Goal: Information Seeking & Learning: Learn about a topic

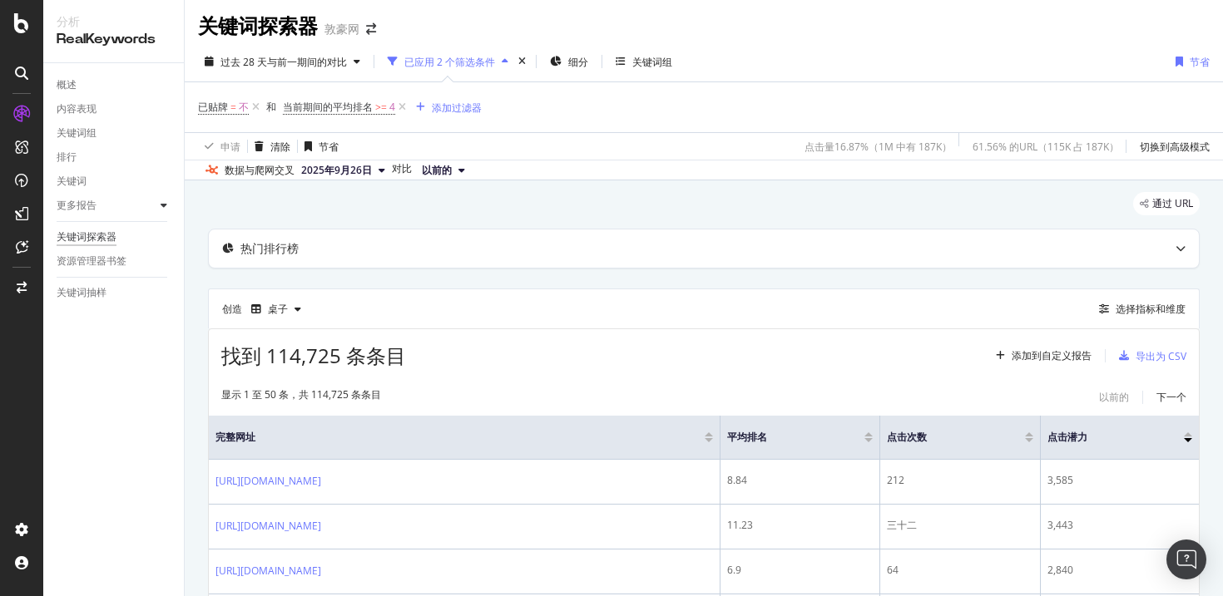
click at [163, 200] on icon at bounding box center [164, 205] width 7 height 10
click at [82, 228] on font "国家" at bounding box center [74, 230] width 20 height 12
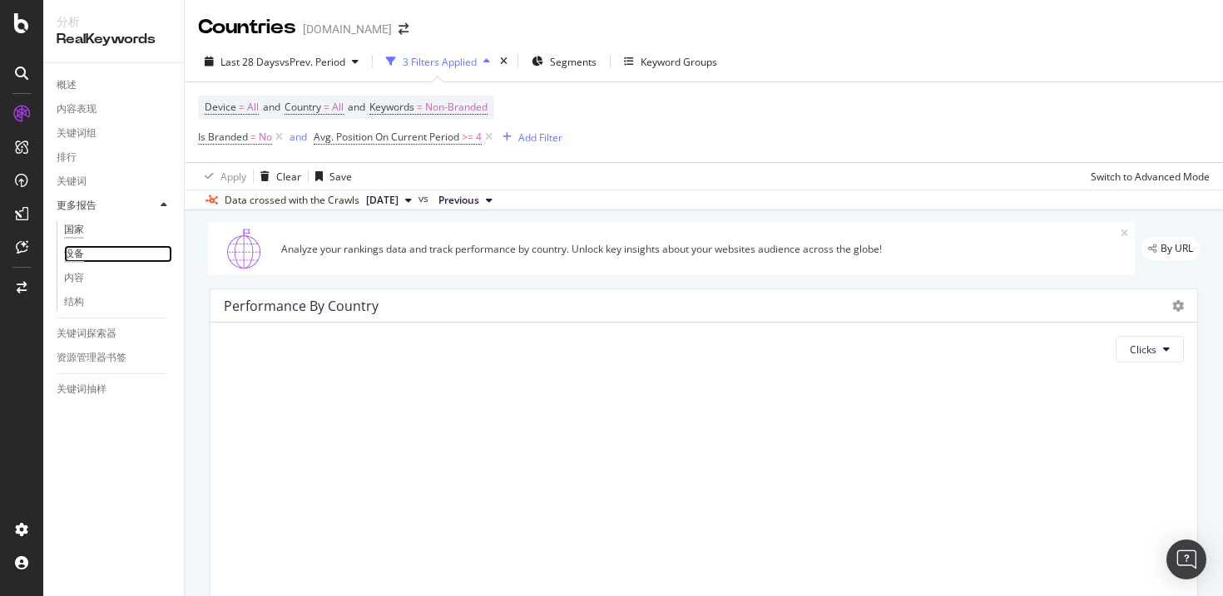
click at [81, 258] on font "设备" at bounding box center [74, 254] width 20 height 12
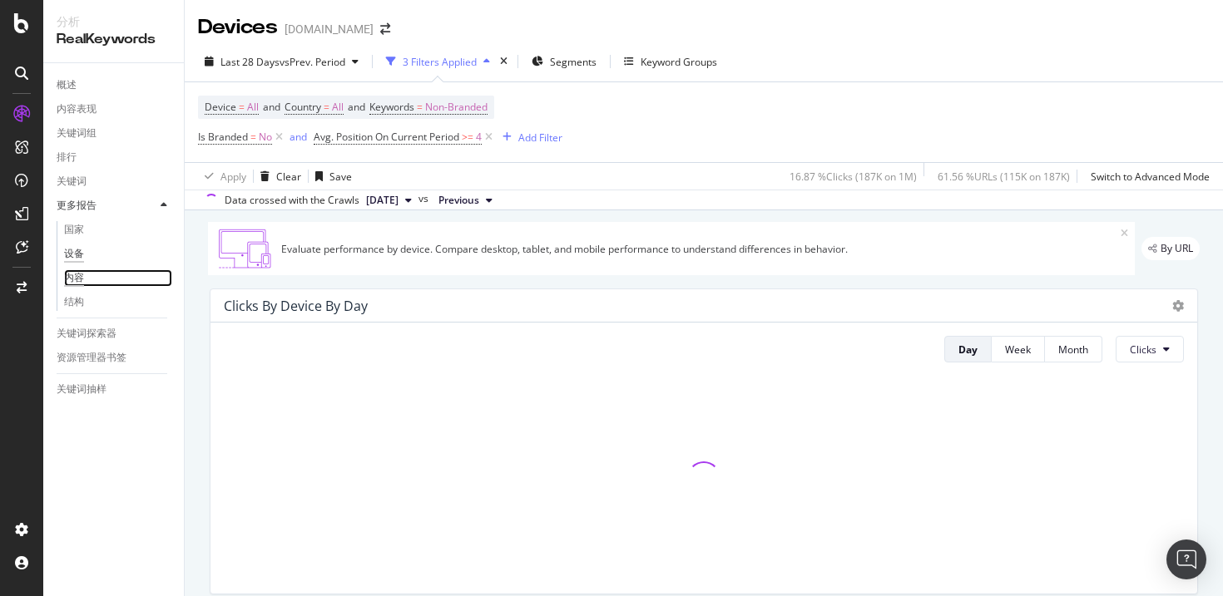
click at [81, 276] on font "内容" at bounding box center [74, 278] width 20 height 12
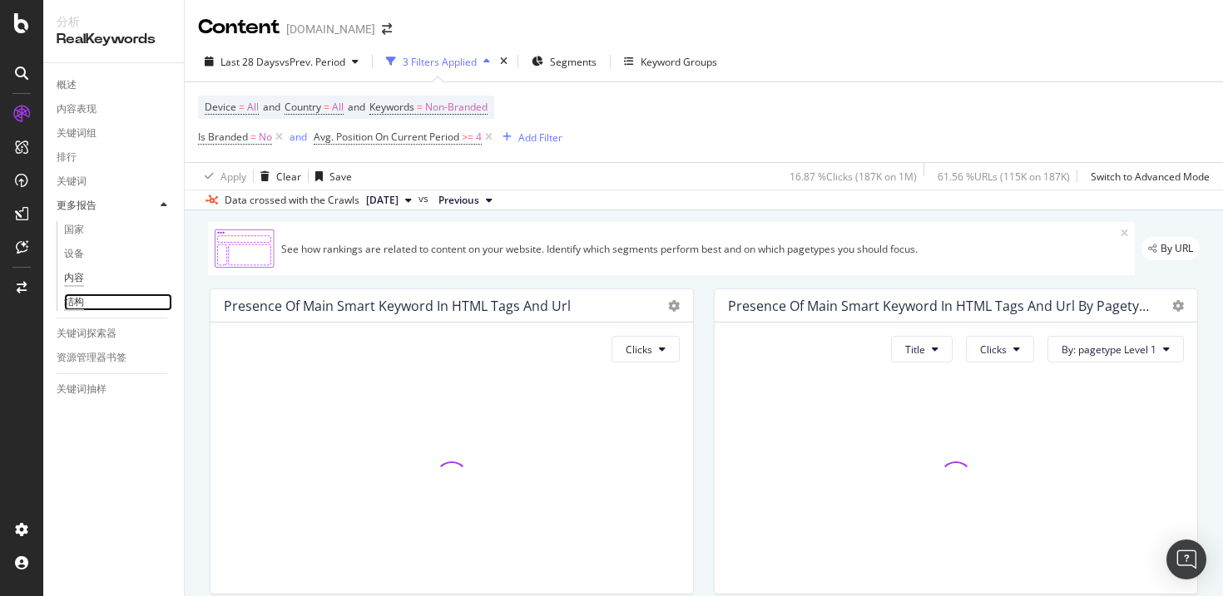
click at [81, 304] on font "结构" at bounding box center [74, 302] width 20 height 12
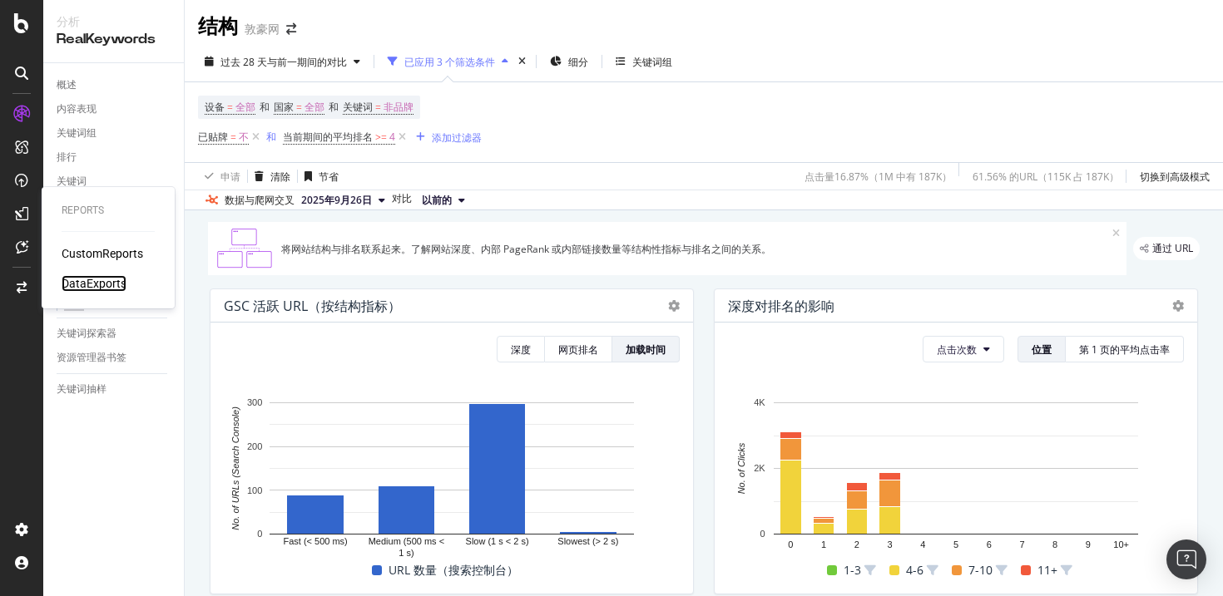
click at [83, 276] on div "DataExports" at bounding box center [94, 283] width 65 height 17
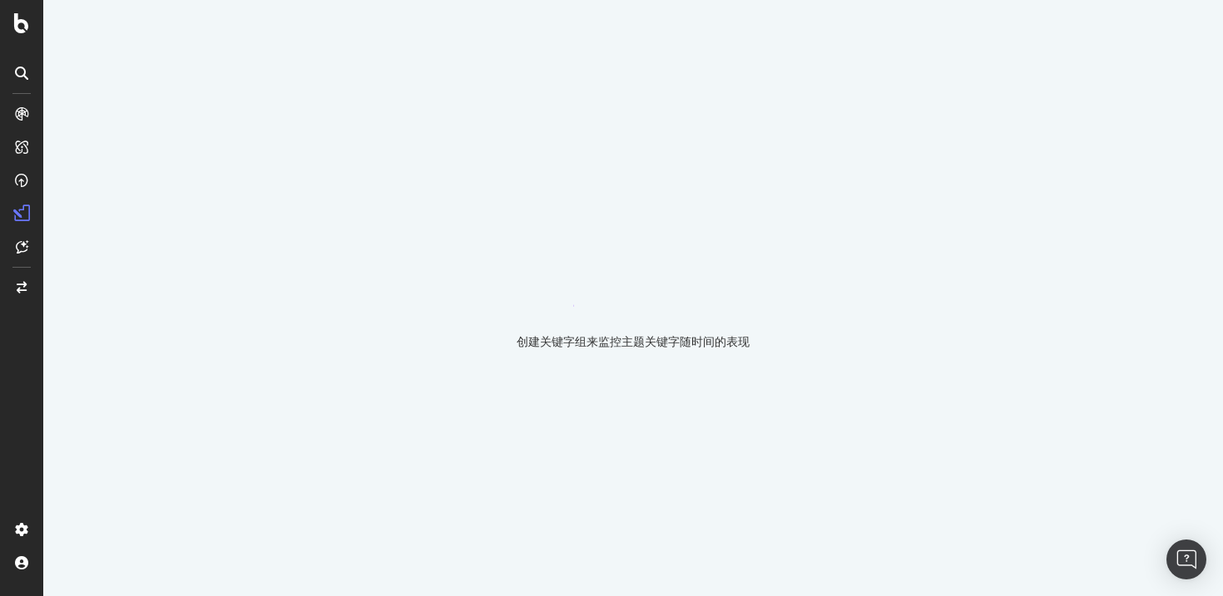
click at [966, 181] on div "创建关键字组来监控主题关键字随时间的表现" at bounding box center [632, 298] width 1179 height 596
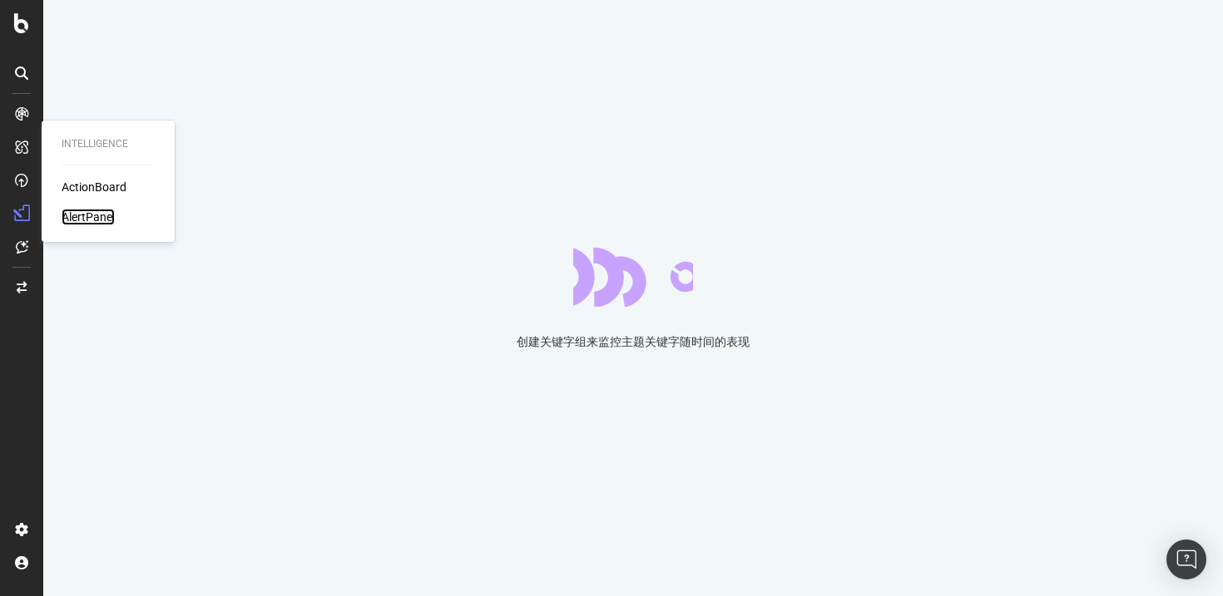
click at [80, 216] on div "AlertPanel" at bounding box center [88, 217] width 53 height 17
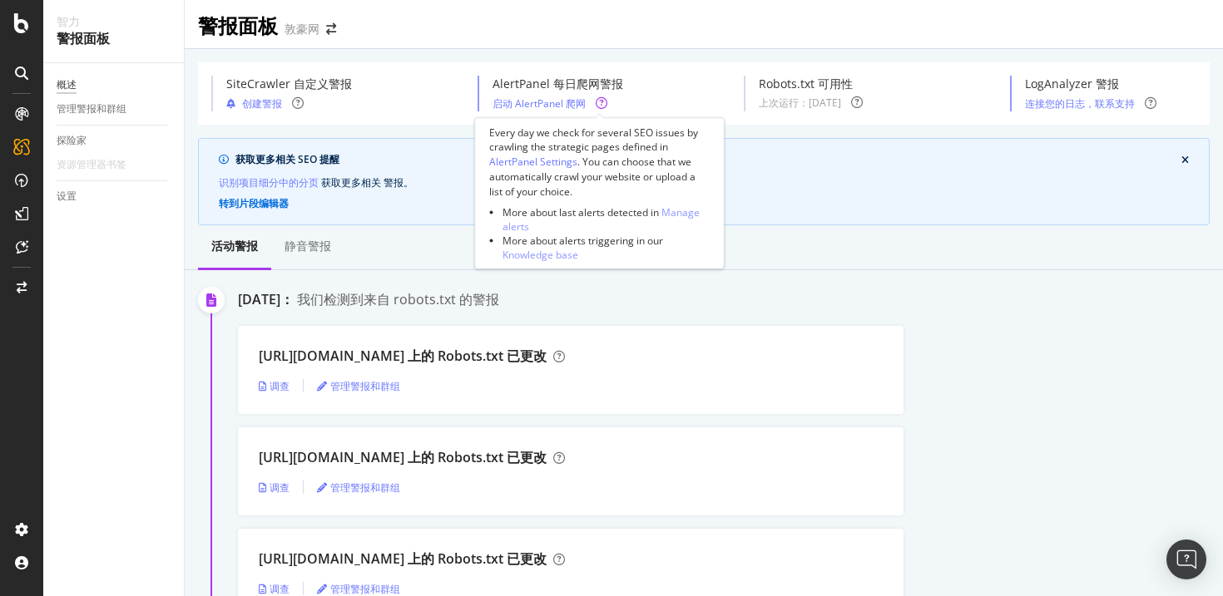
click at [599, 106] on icon at bounding box center [601, 103] width 12 height 12
click at [597, 104] on icon at bounding box center [601, 103] width 12 height 12
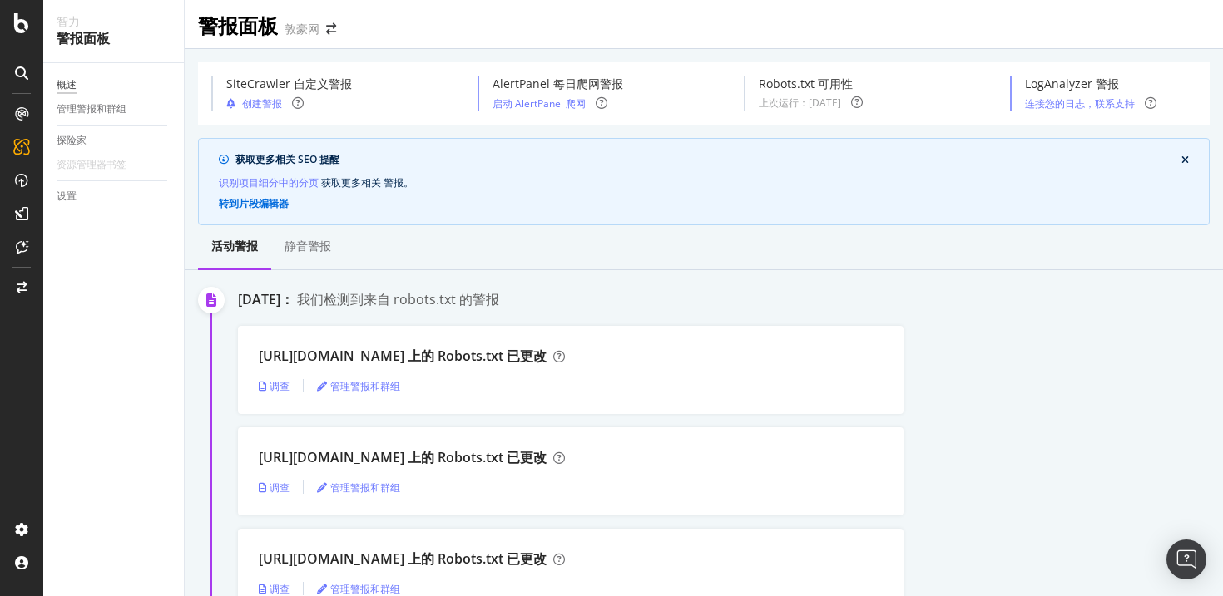
click at [128, 432] on div "概述 管理警报和群组 探险家 资源管理器书签 设置" at bounding box center [113, 329] width 141 height 533
click at [22, 183] on icon at bounding box center [21, 180] width 13 height 13
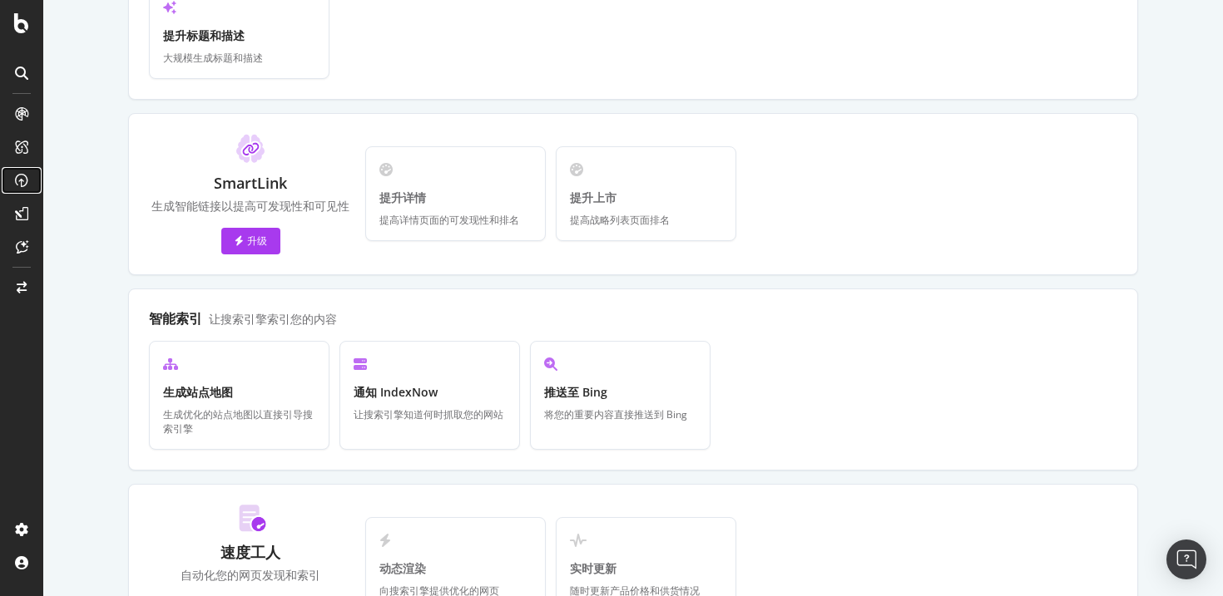
scroll to position [352, 0]
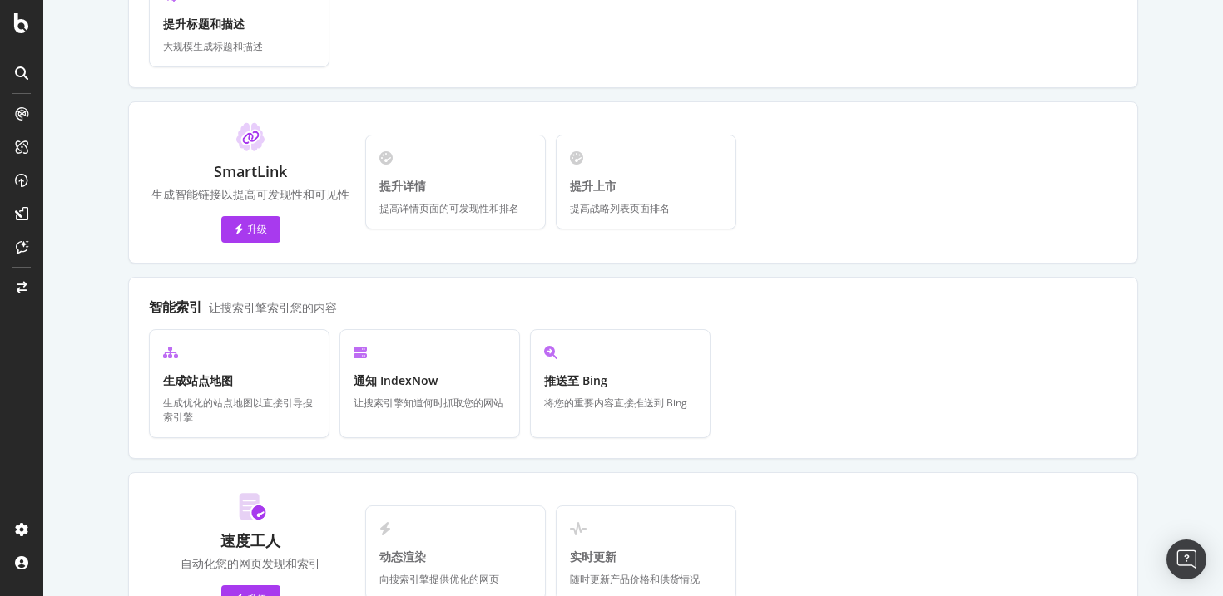
click at [17, 74] on icon at bounding box center [21, 73] width 13 height 13
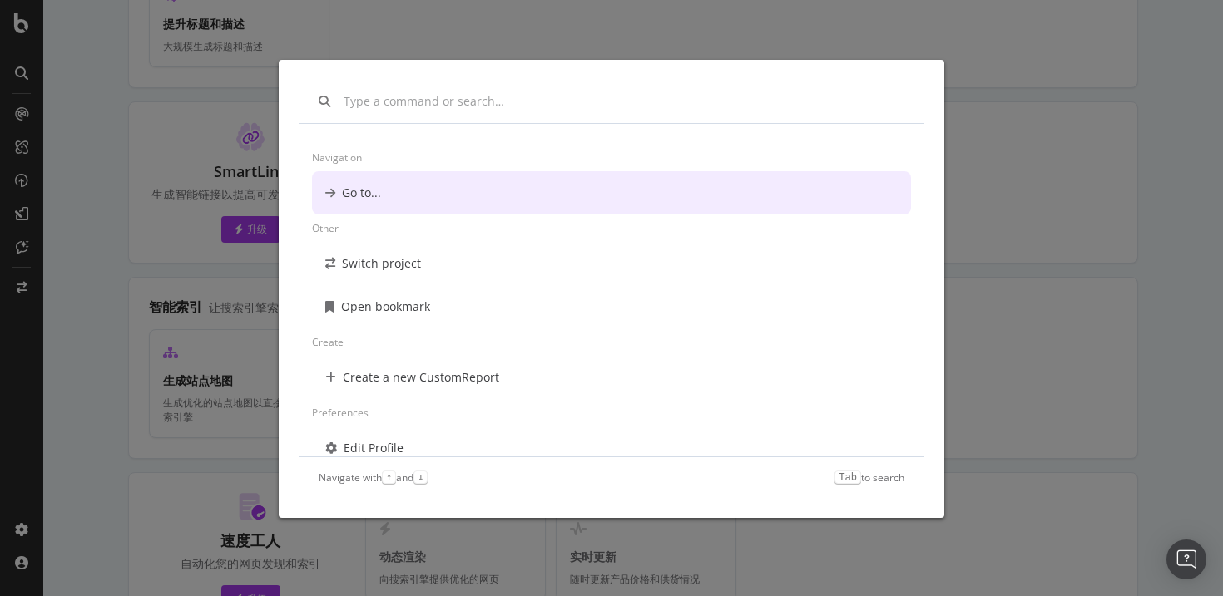
click at [27, 112] on div "Navigation Go to... Other Switch project Open bookmark Create Create a new Cust…" at bounding box center [611, 298] width 1223 height 596
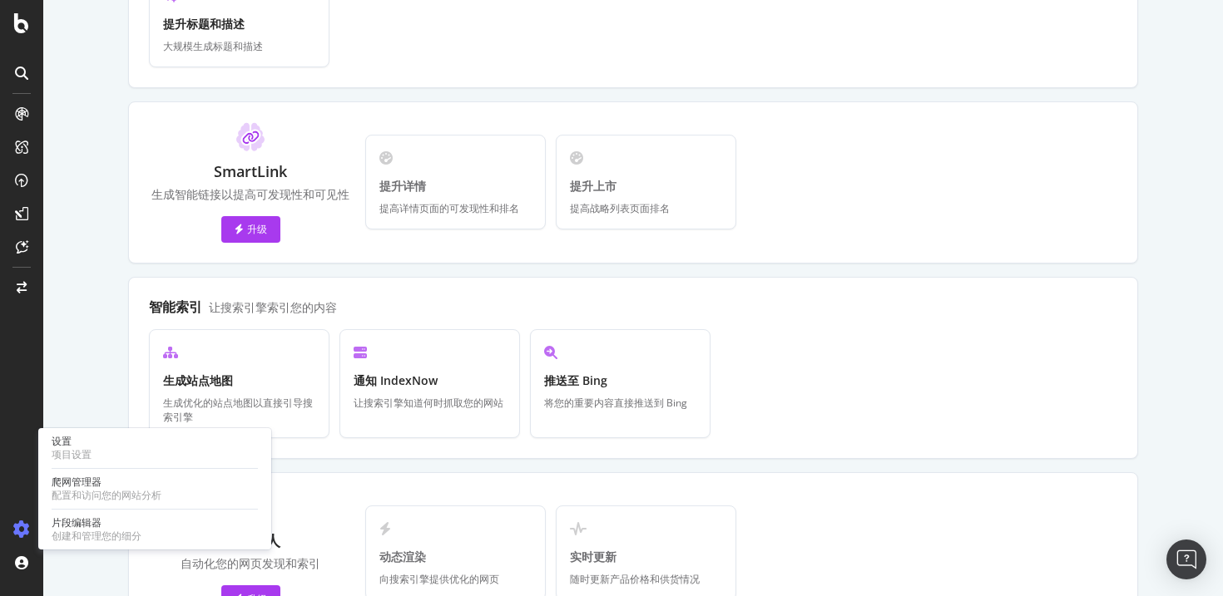
click at [22, 526] on icon at bounding box center [21, 529] width 17 height 17
click at [67, 497] on font "配置和访问您的网站分析" at bounding box center [107, 496] width 110 height 12
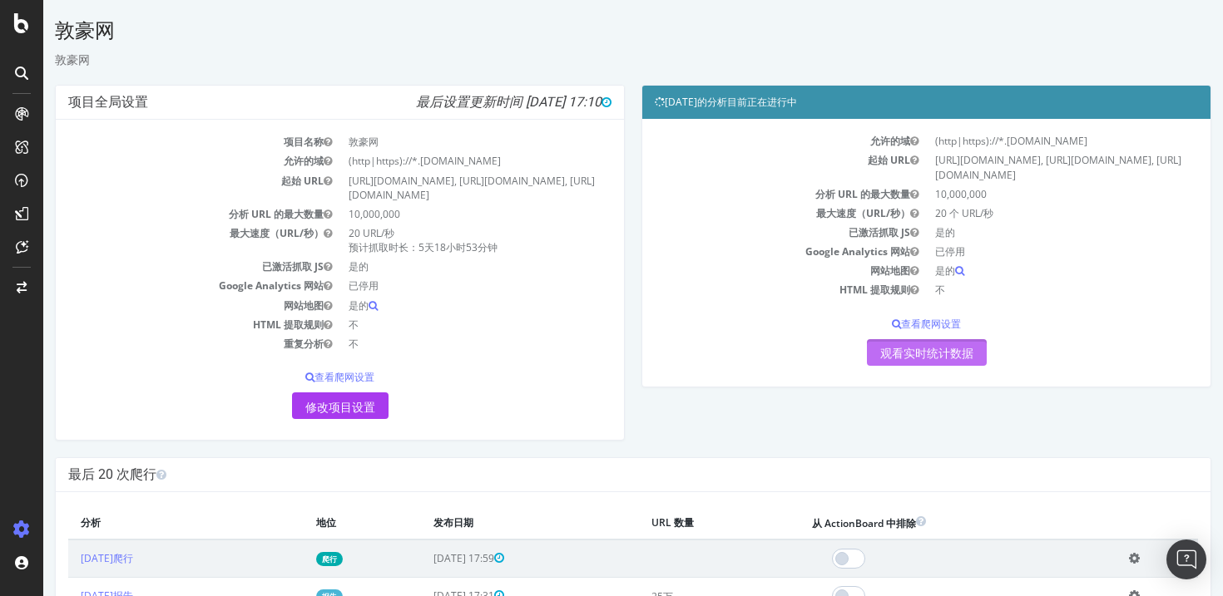
click at [900, 348] on font "观看实时统计数据" at bounding box center [926, 354] width 93 height 13
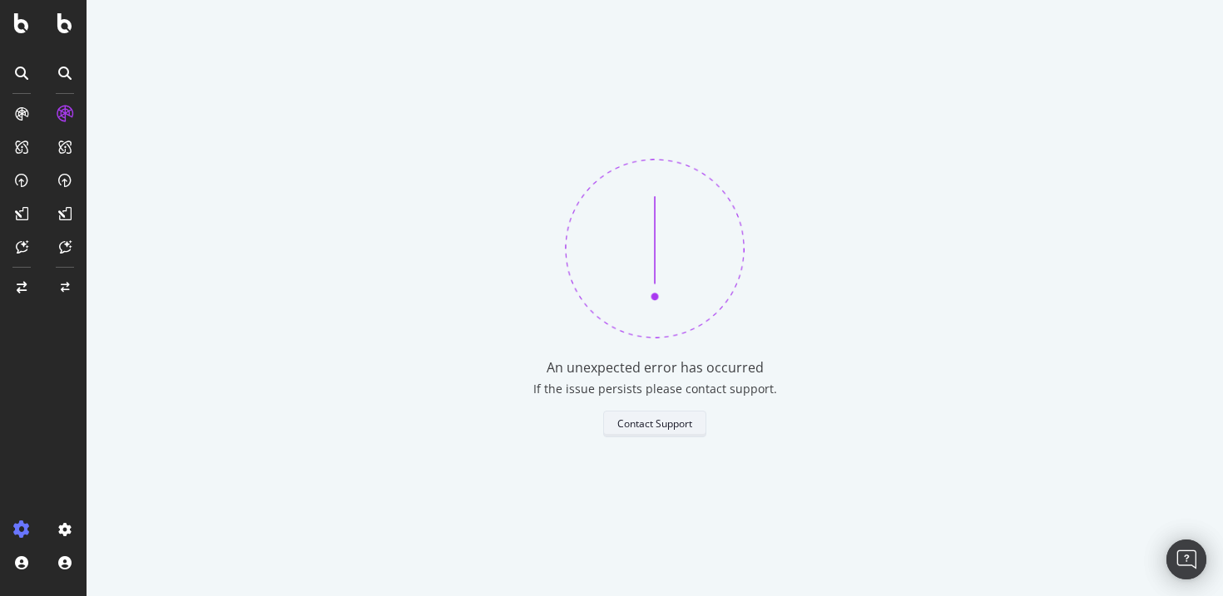
click at [674, 425] on div "Contact Support" at bounding box center [654, 424] width 75 height 14
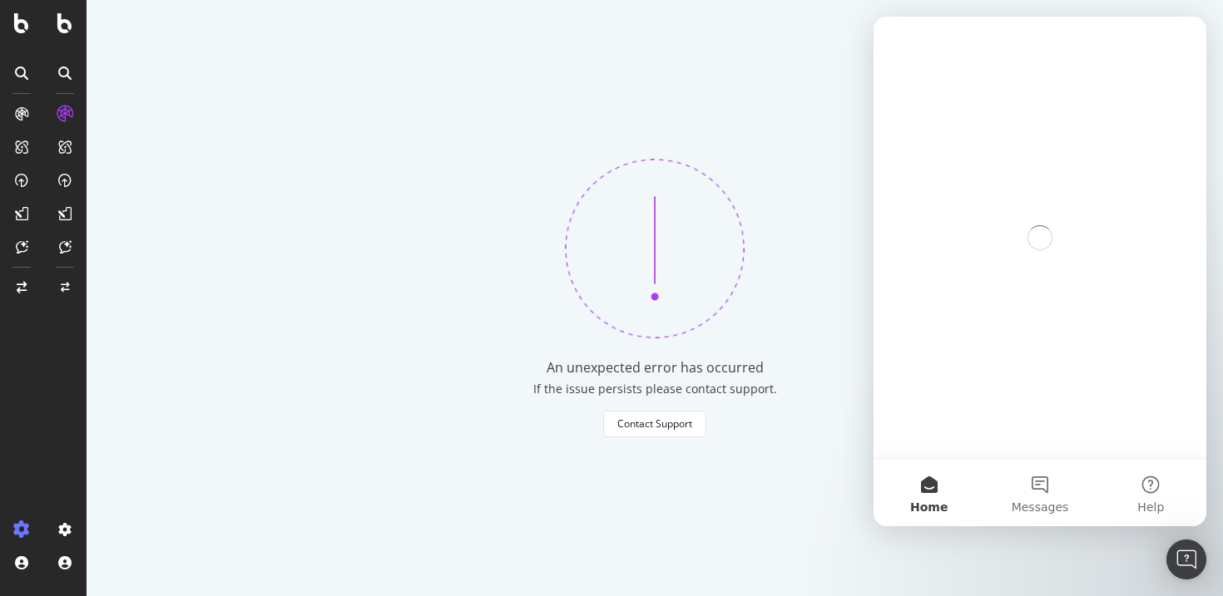
click at [788, 353] on div "An unexpected error has occurred If the issue persists please contact support. …" at bounding box center [654, 298] width 1136 height 596
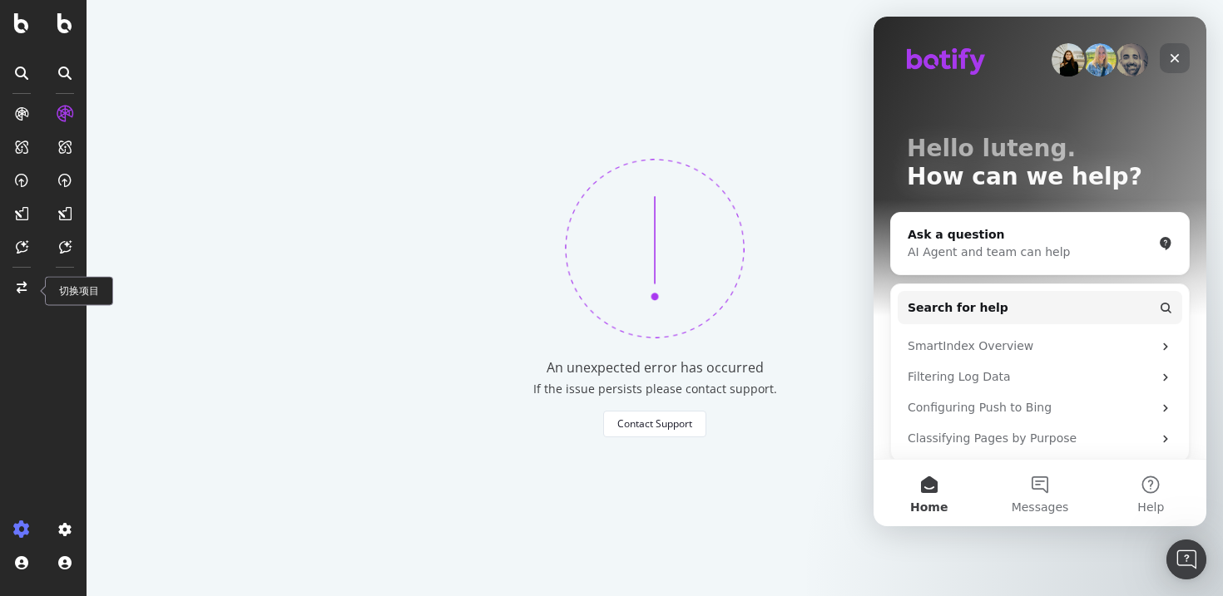
click at [1171, 63] on icon "Close" at bounding box center [1174, 58] width 13 height 13
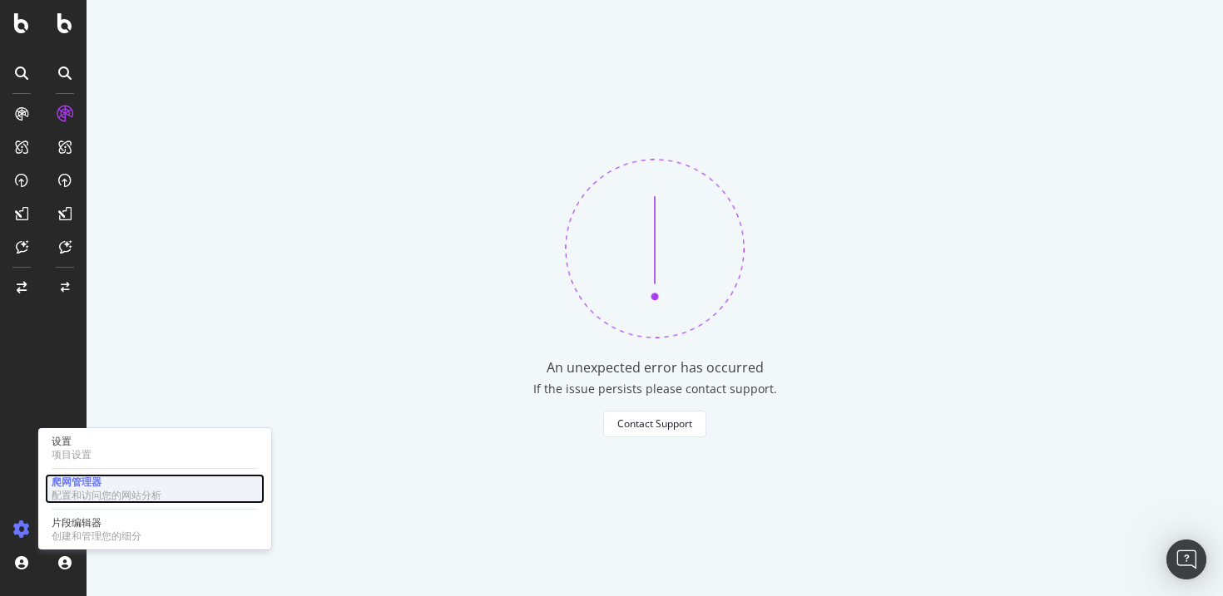
click at [108, 500] on font "配置和访问您的网站分析" at bounding box center [107, 496] width 110 height 12
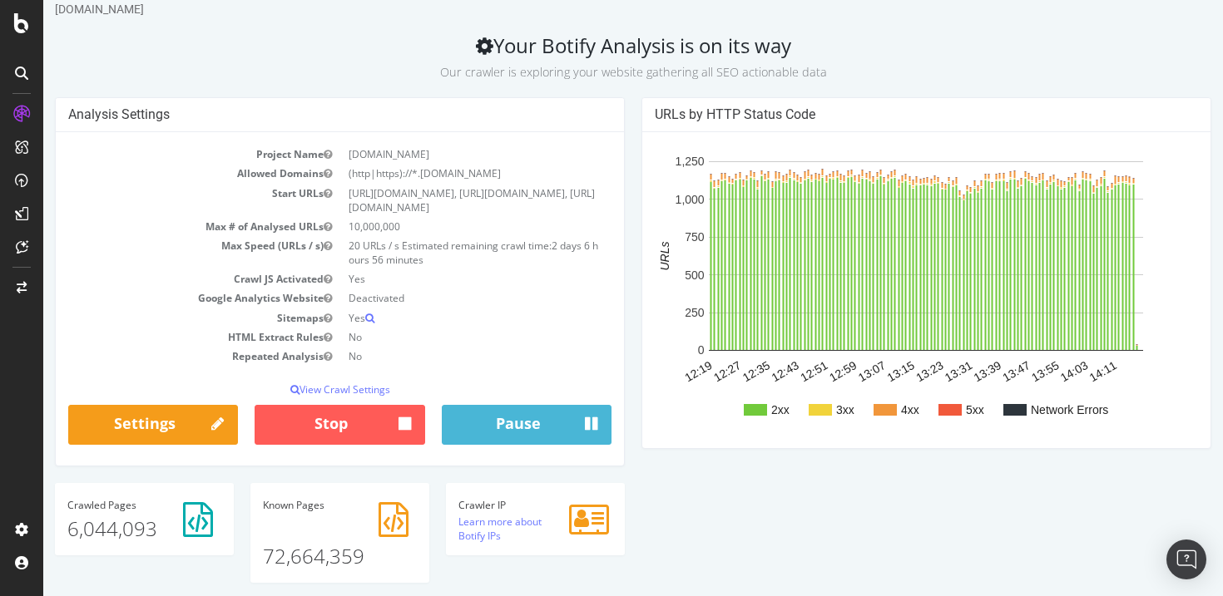
scroll to position [47, 0]
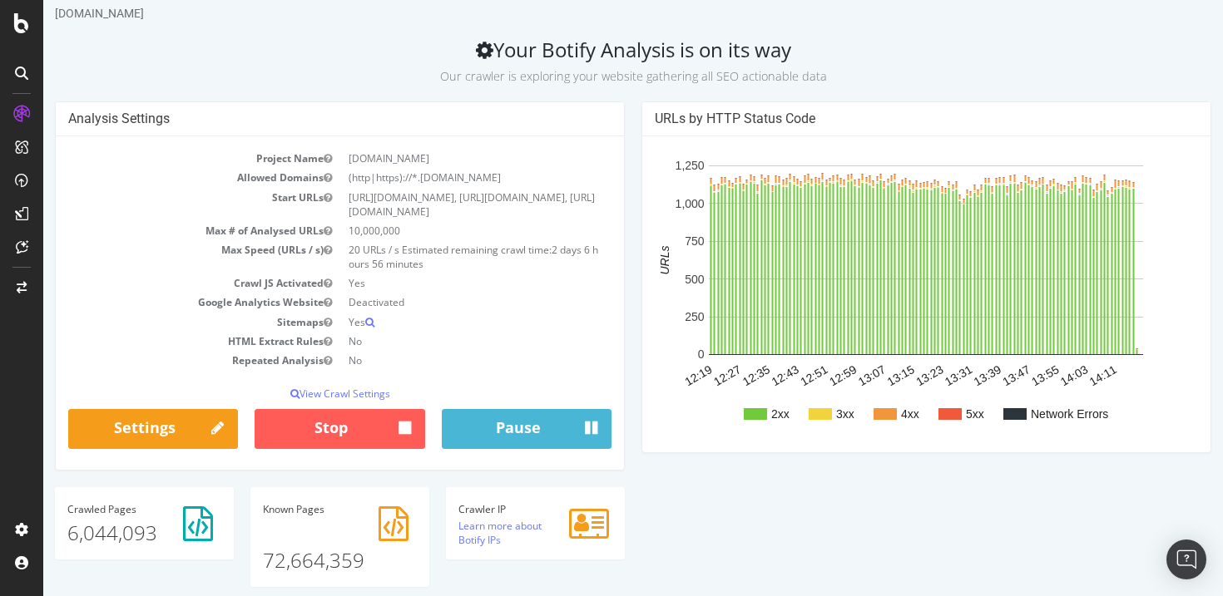
click at [937, 53] on h2 "Your Botify Analysis is on its way Our crawler is exploring your website gather…" at bounding box center [633, 61] width 1156 height 47
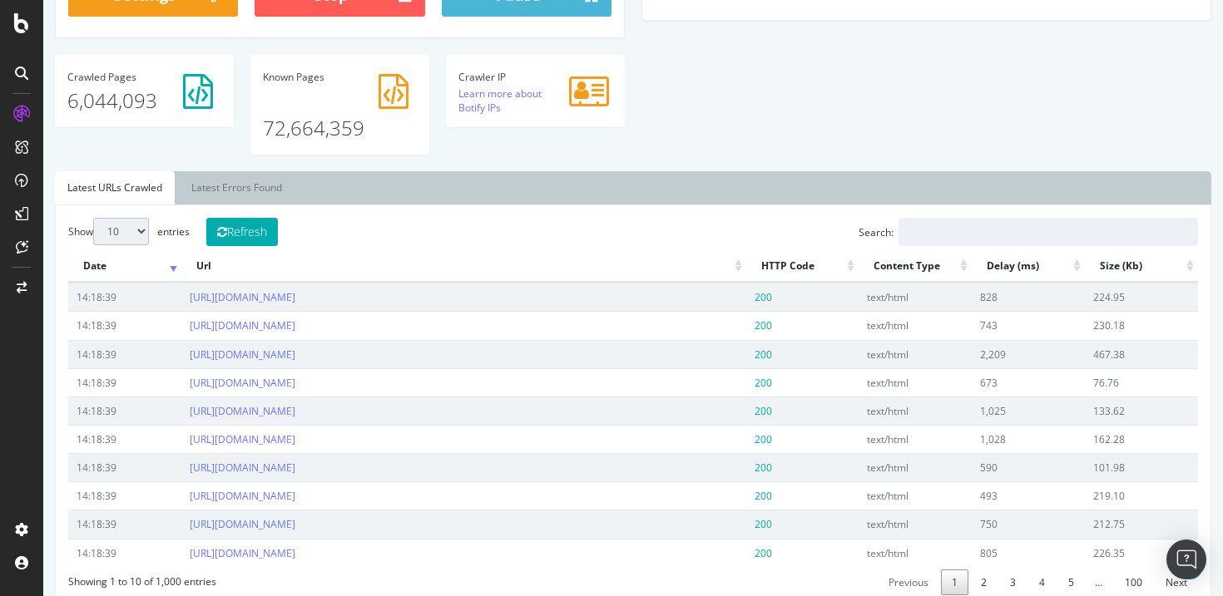
scroll to position [480, 0]
click at [245, 201] on link "Latest Errors Found" at bounding box center [237, 186] width 116 height 33
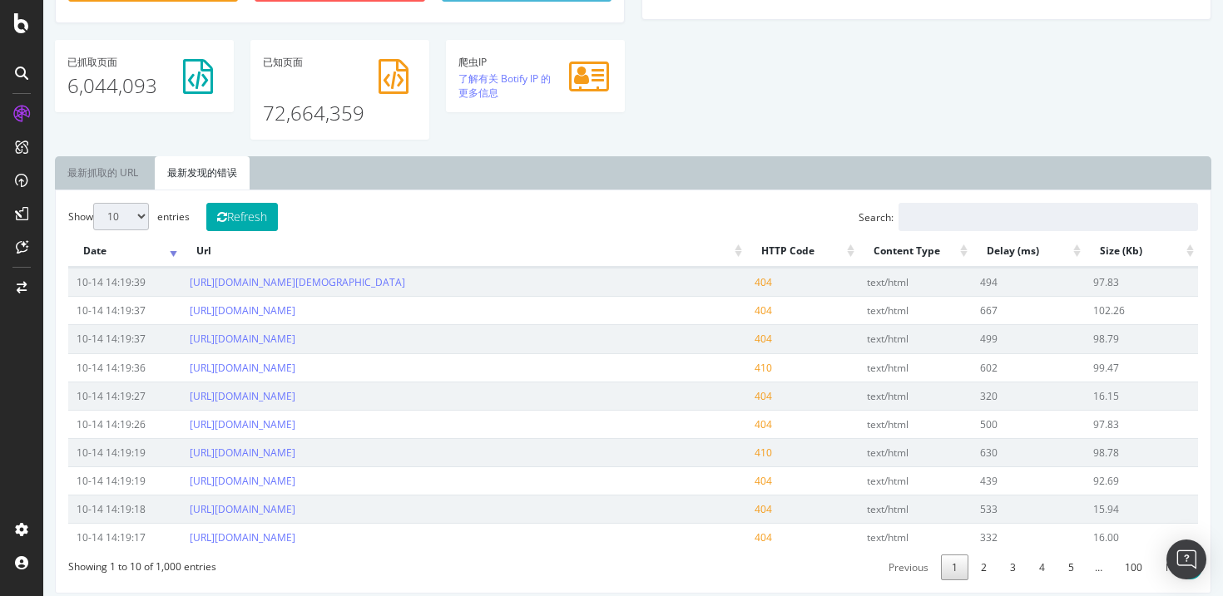
scroll to position [466, 0]
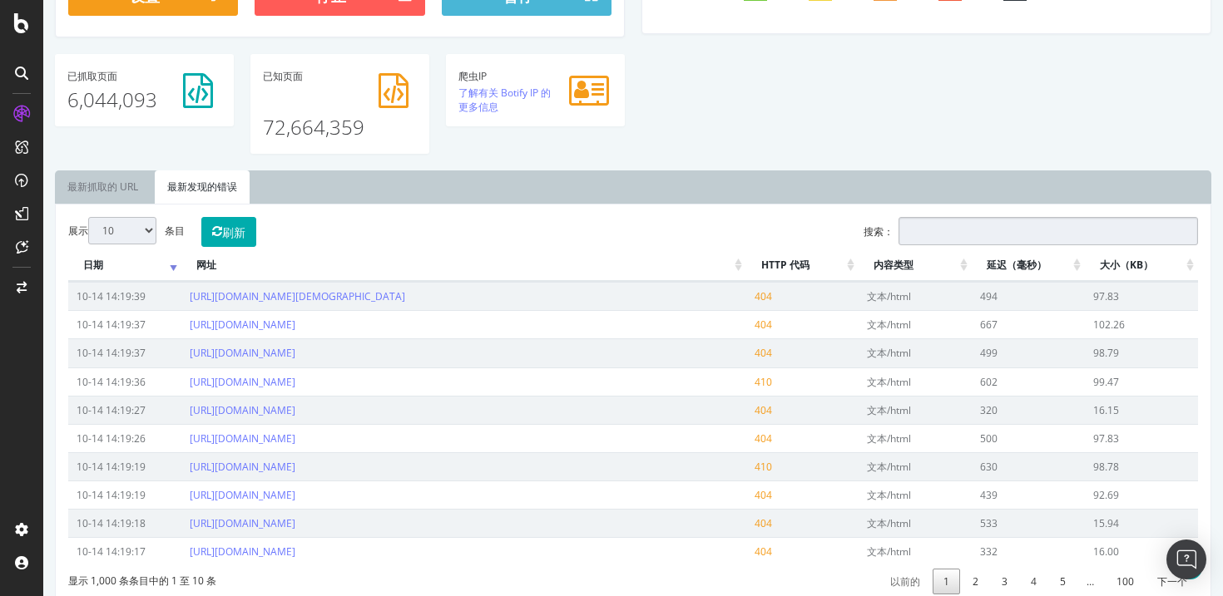
click at [973, 235] on input "搜索：" at bounding box center [1047, 231] width 299 height 28
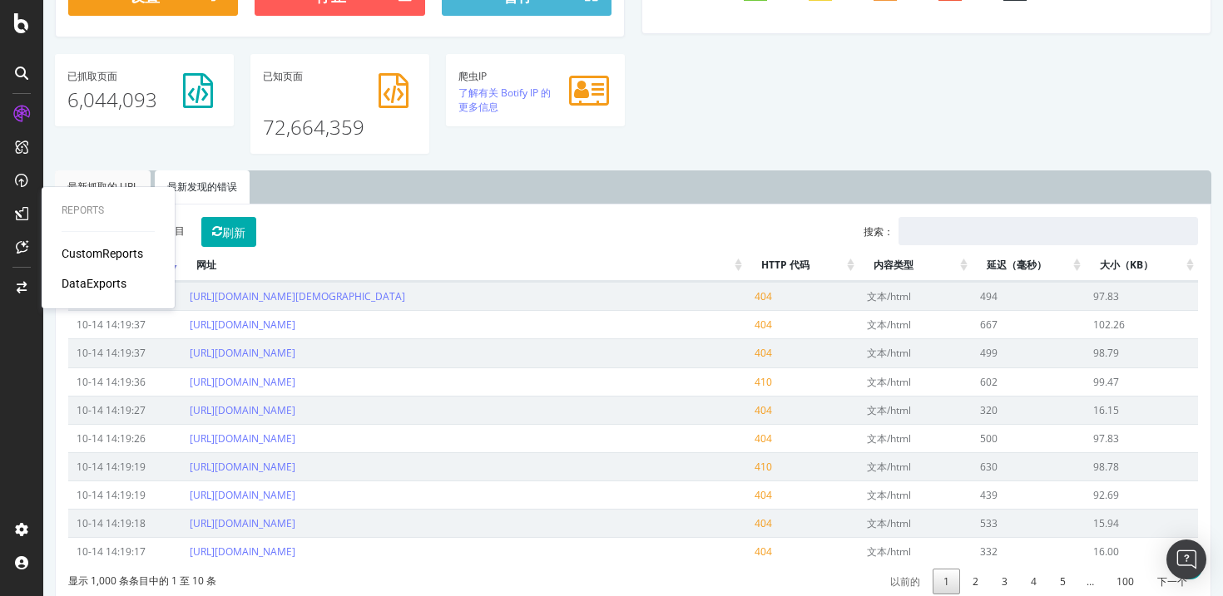
click at [106, 179] on link "最新抓取的 URL" at bounding box center [103, 186] width 96 height 33
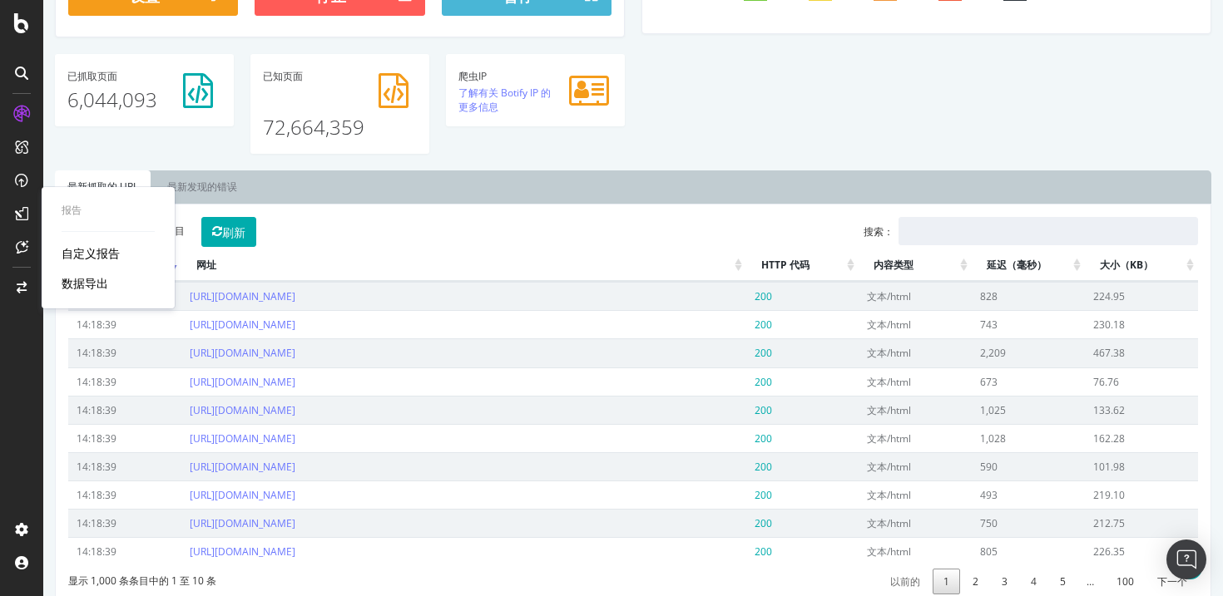
scroll to position [480, 0]
click at [552, 221] on div "展示 10 二十五 50 100 条目 刷新 搜索： 日期 网址 HTTP 代码 内容类型 延迟（毫秒） 大小（KB） 14:18:39 https://it…" at bounding box center [632, 406] width 1129 height 378
click at [391, 246] on div "展示 10 二十五 50 100 条目 刷新 搜索： 日期 网址 HTTP 代码 内容类型 延迟（毫秒） 大小（KB） 14:18:39 https://it…" at bounding box center [632, 406] width 1129 height 378
click at [107, 180] on link "最新抓取的 URL" at bounding box center [103, 186] width 96 height 33
click at [244, 240] on font "刷新" at bounding box center [233, 233] width 23 height 16
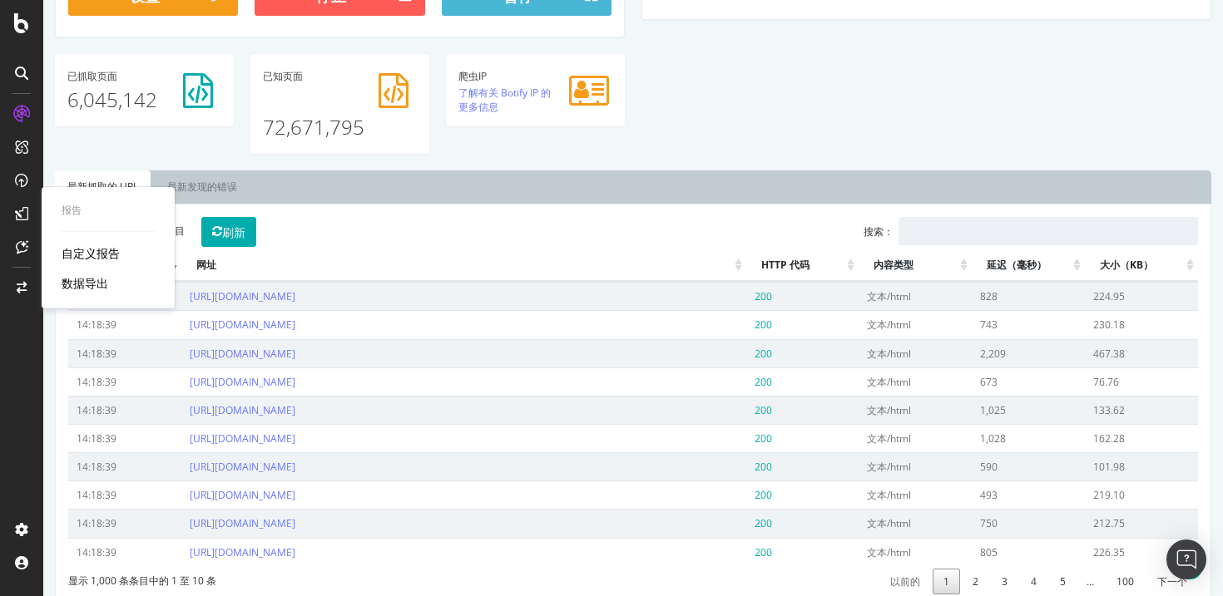
click at [401, 220] on div "展示 10 二十五 50 100 条目 刷新 搜索： 日期 网址 HTTP 代码 内容类型 延迟（毫秒） 大小（KB） 14:18:39 https://it…" at bounding box center [632, 406] width 1129 height 378
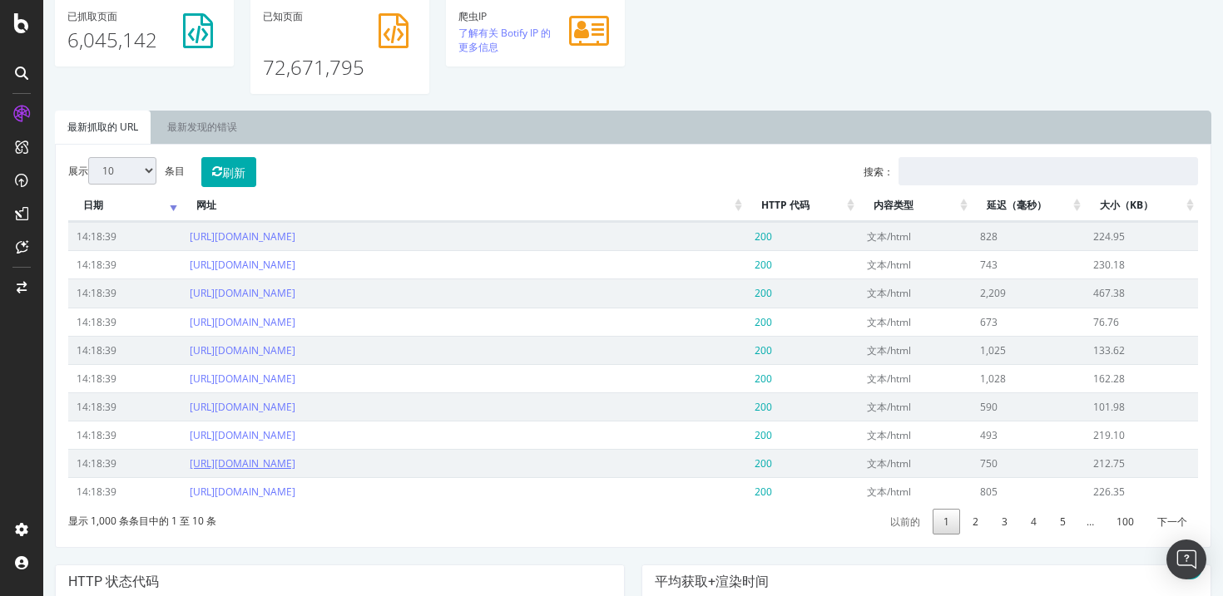
scroll to position [526, 0]
click at [143, 173] on select "10 二十五 50 100" at bounding box center [122, 169] width 68 height 27
select select "100"
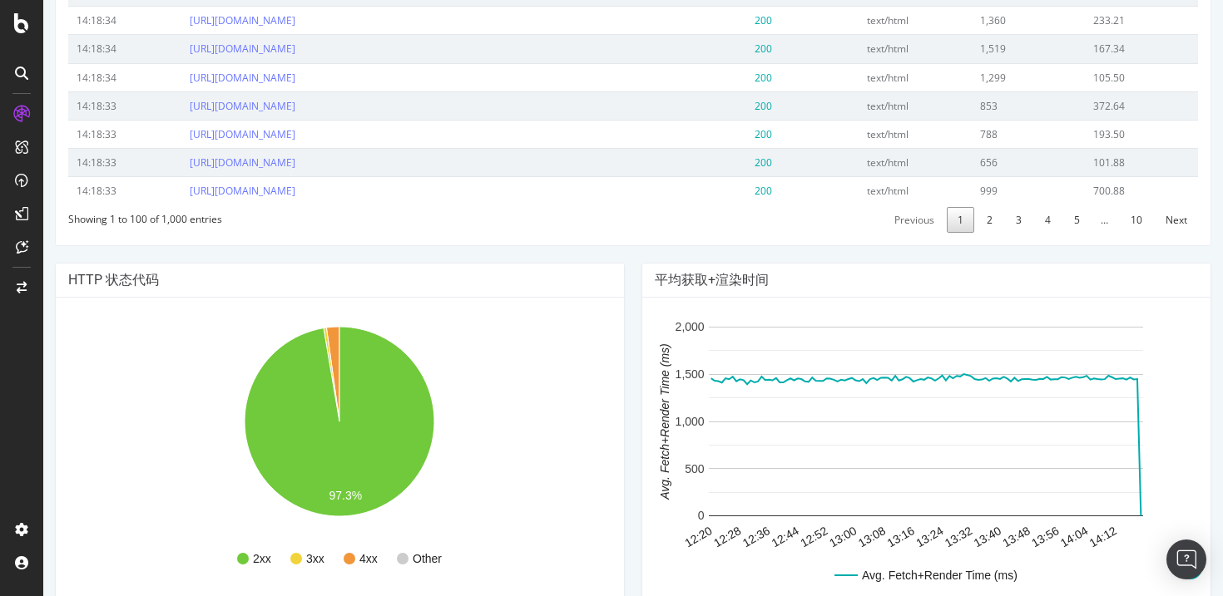
scroll to position [3372, 0]
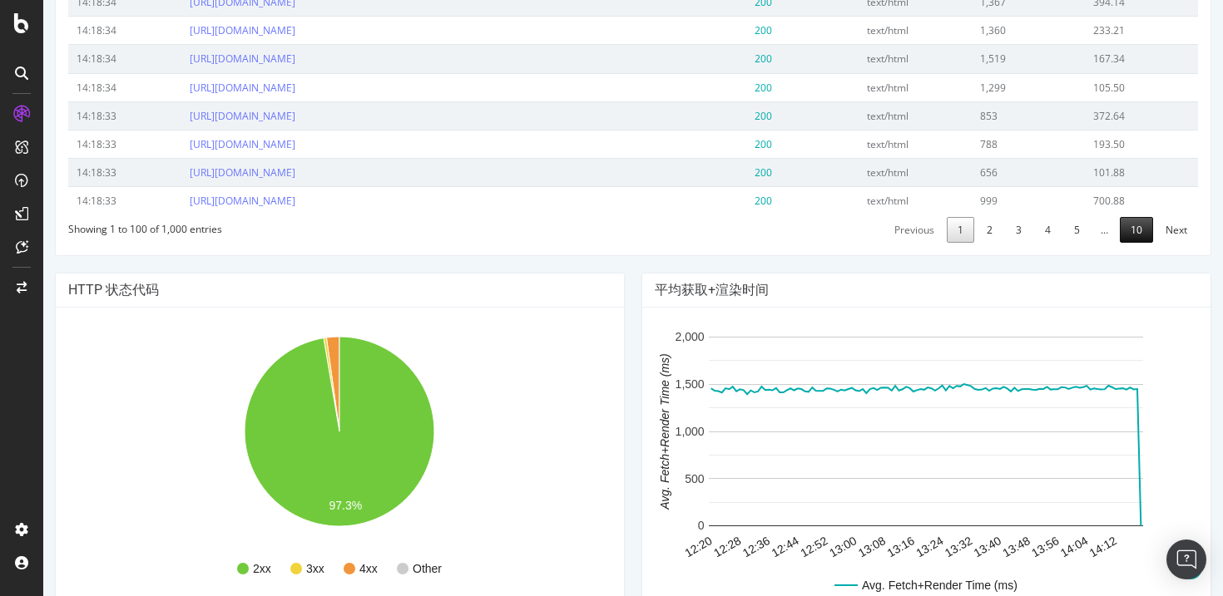
click at [1136, 234] on link "10" at bounding box center [1135, 230] width 33 height 26
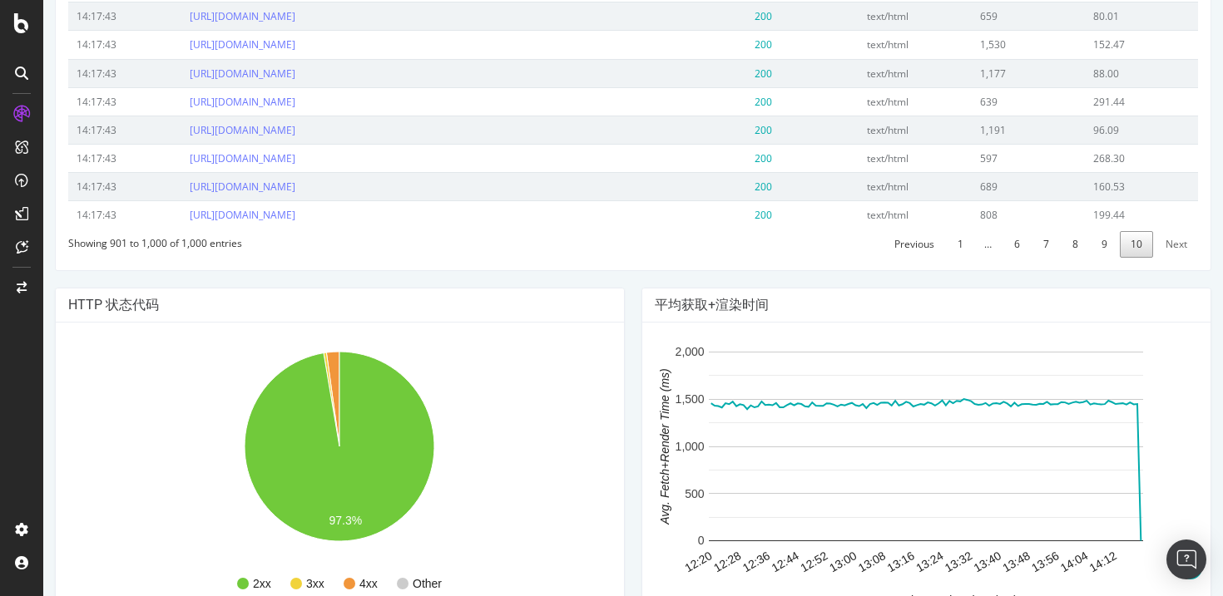
click at [1132, 253] on link "10" at bounding box center [1135, 244] width 33 height 26
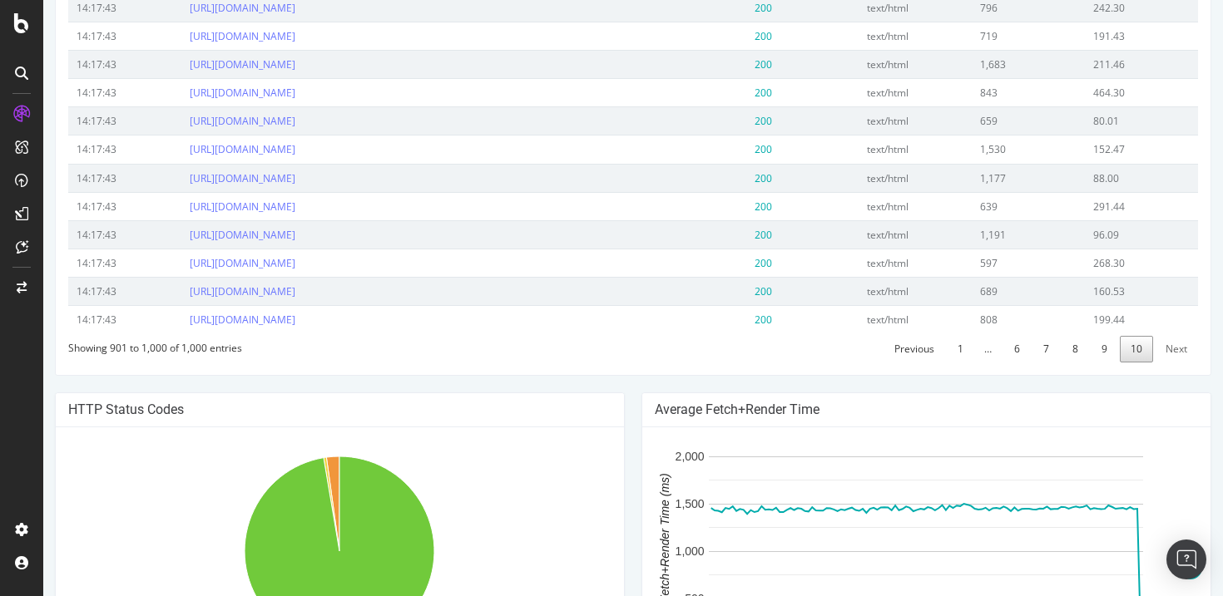
scroll to position [3283, 0]
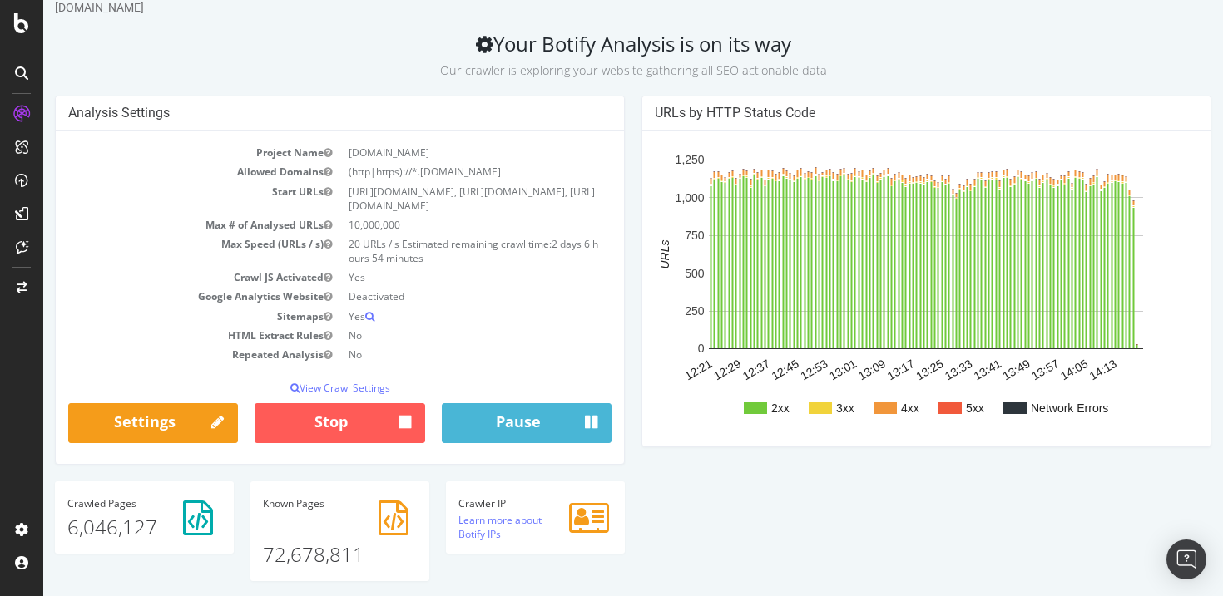
scroll to position [49, 0]
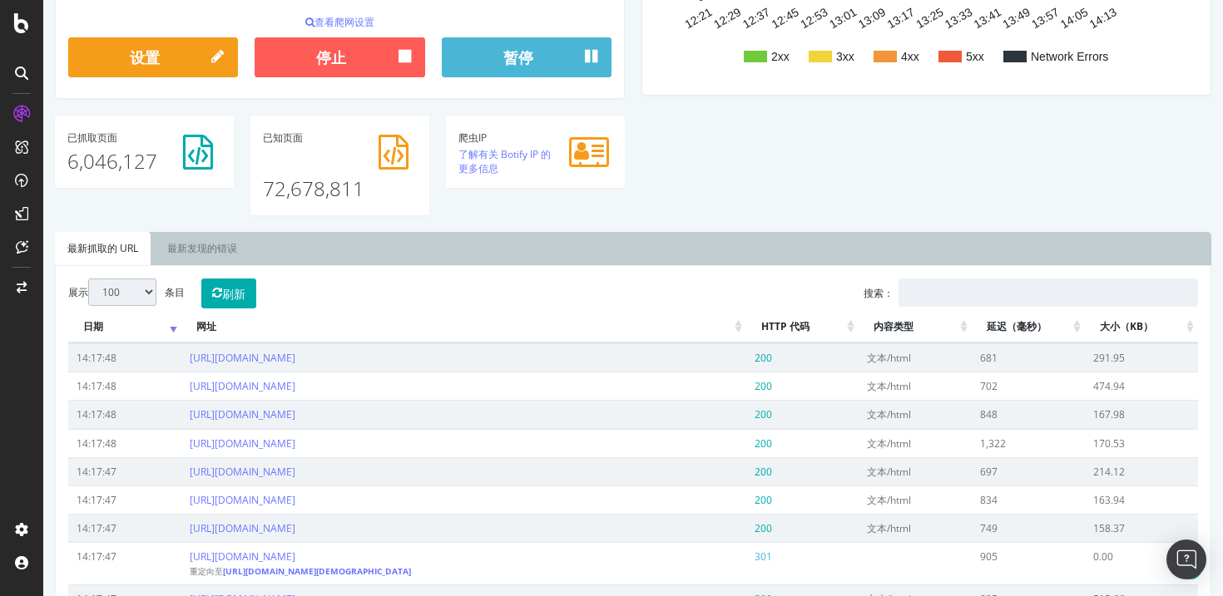
scroll to position [406, 0]
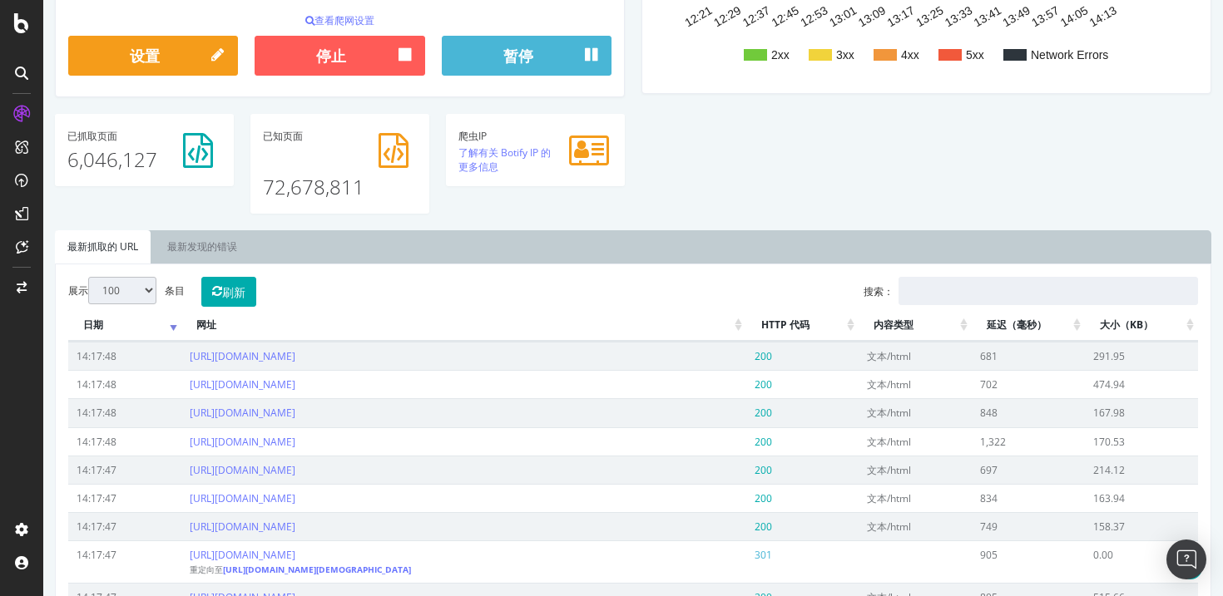
click at [159, 170] on p "6,046,127" at bounding box center [144, 160] width 154 height 28
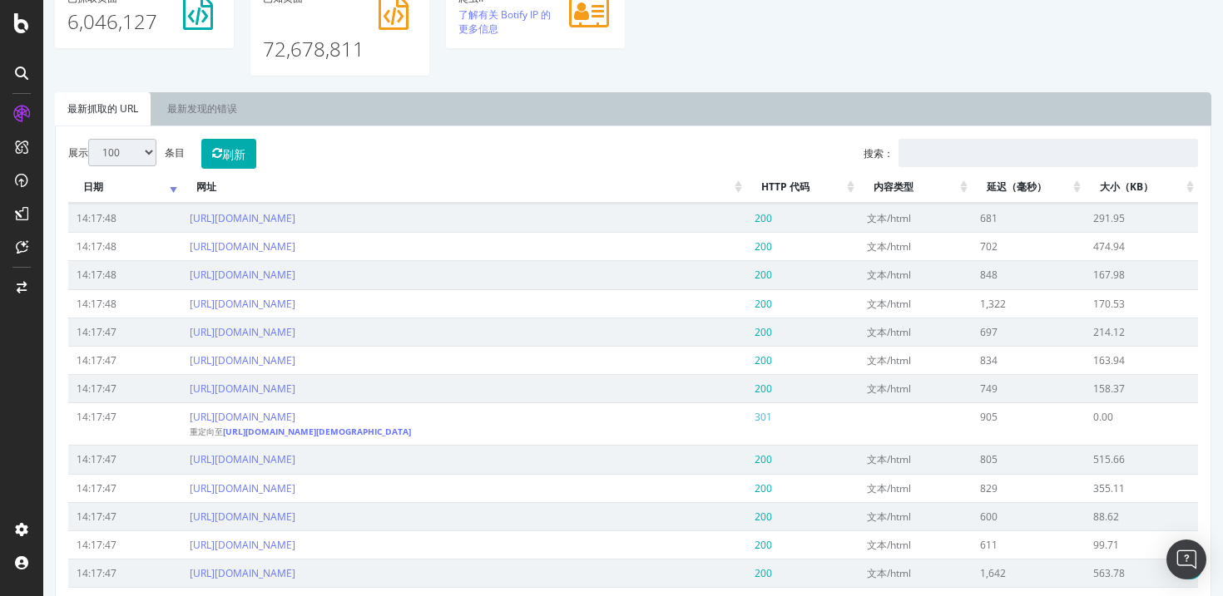
scroll to position [549, 0]
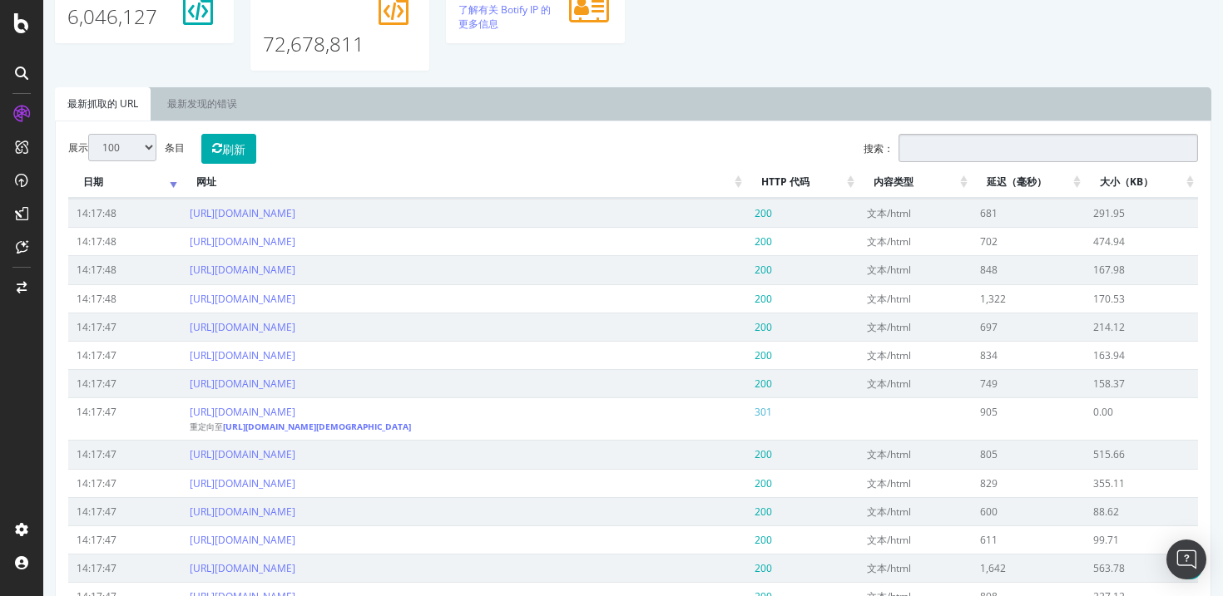
click at [947, 154] on input "搜索：" at bounding box center [1047, 148] width 299 height 28
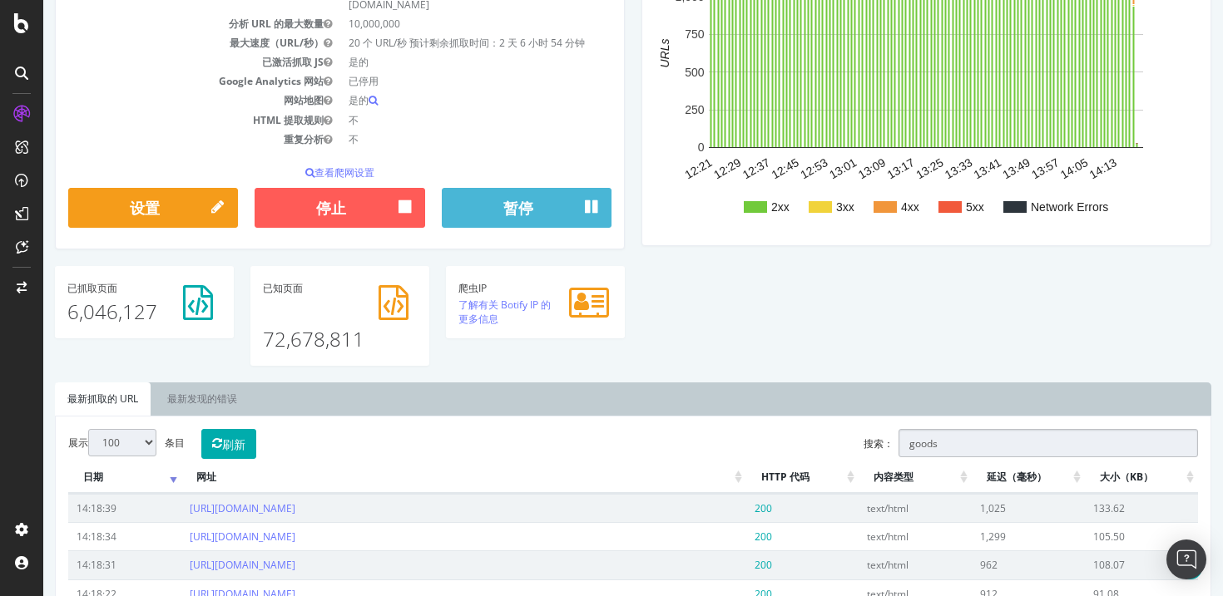
scroll to position [253, 0]
type input "goods"
click at [114, 455] on select "10 二十五 50 100" at bounding box center [122, 443] width 68 height 27
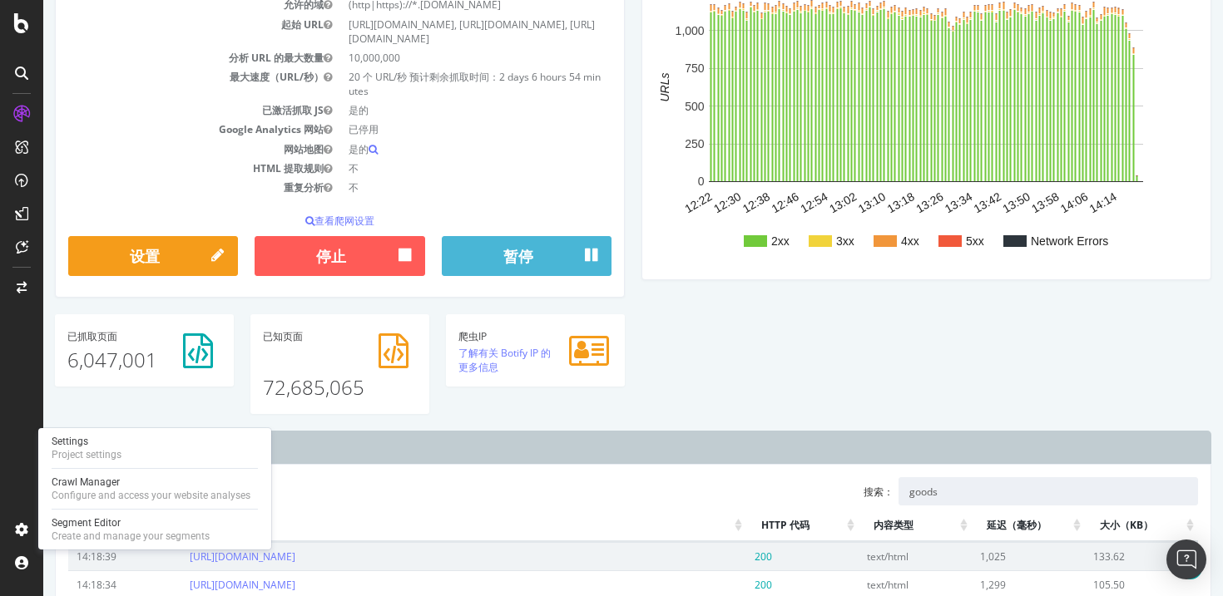
scroll to position [0, 0]
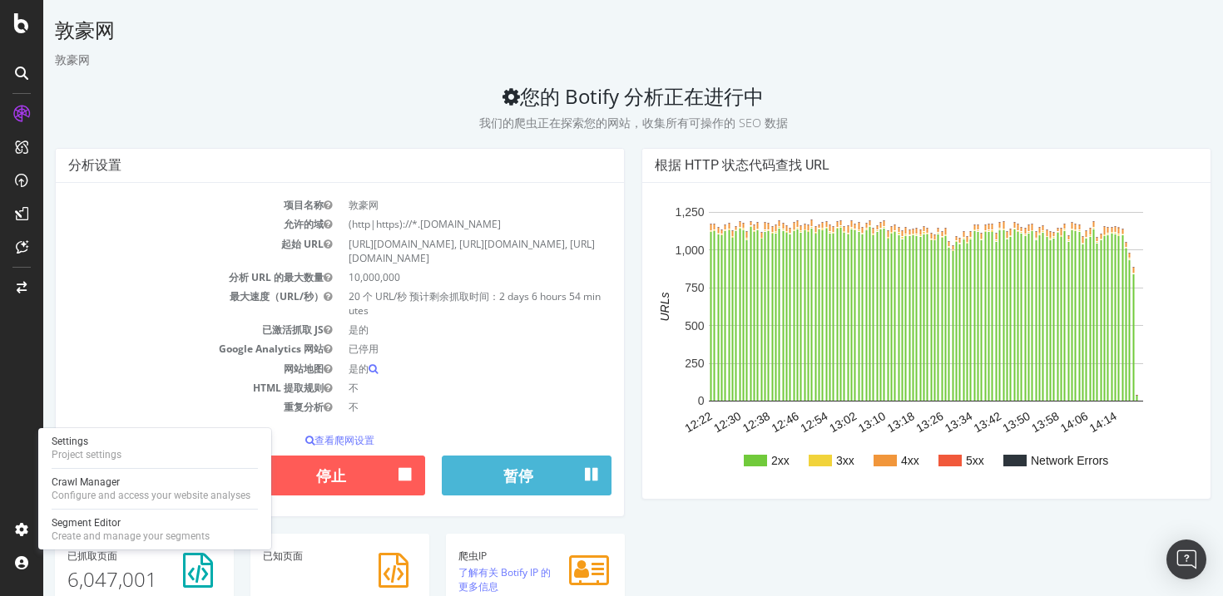
click at [849, 45] on div "敦豪网" at bounding box center [633, 34] width 1156 height 35
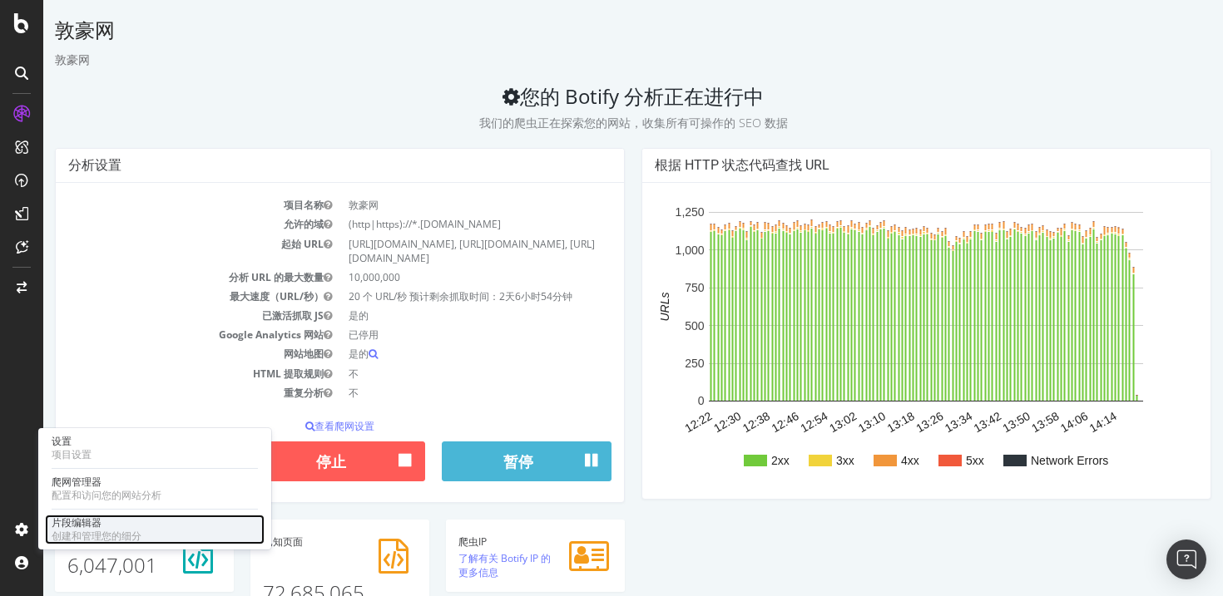
click at [102, 523] on div "片段编辑器" at bounding box center [97, 522] width 90 height 13
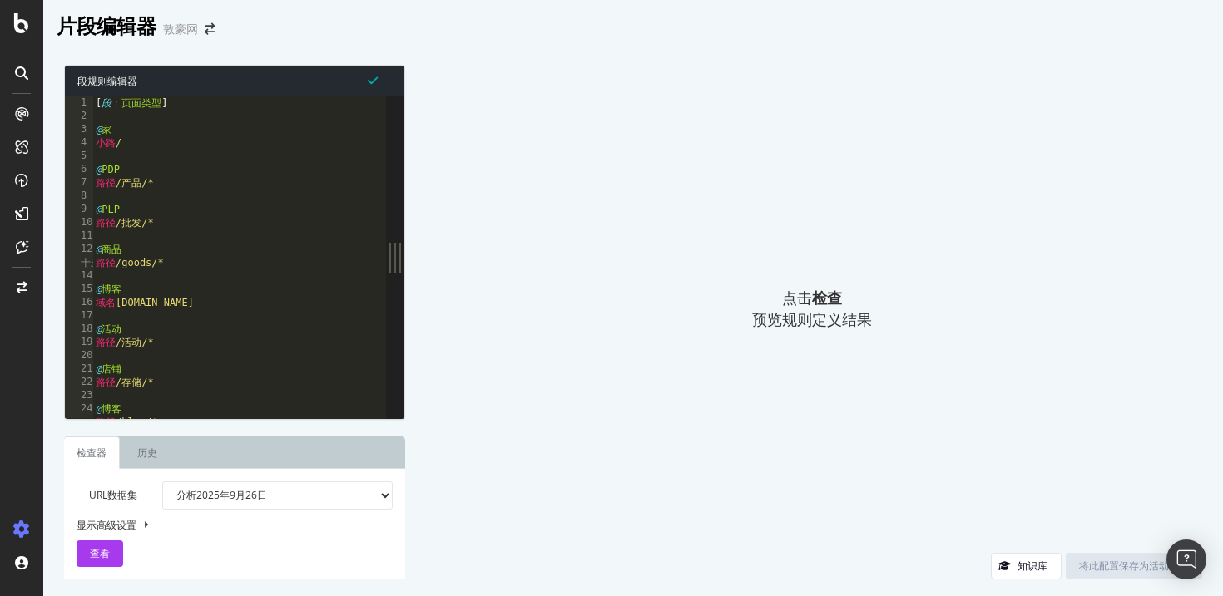
click at [827, 301] on font "检查" at bounding box center [827, 298] width 30 height 20
click at [314, 490] on select "分析 2025年9月26日 2025年8月1日 分析 分析 2025 年 7 月 23 日 #2 分析 2025 年 7 月 23 日 分析 2025 年 7…" at bounding box center [277, 496] width 231 height 28
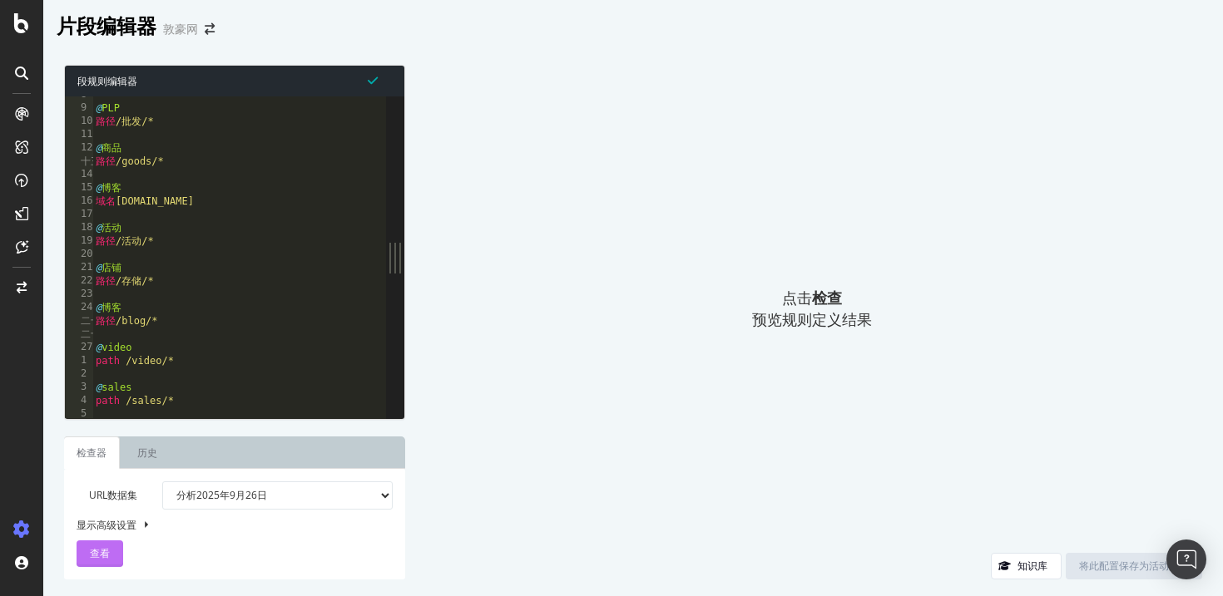
scroll to position [111, 0]
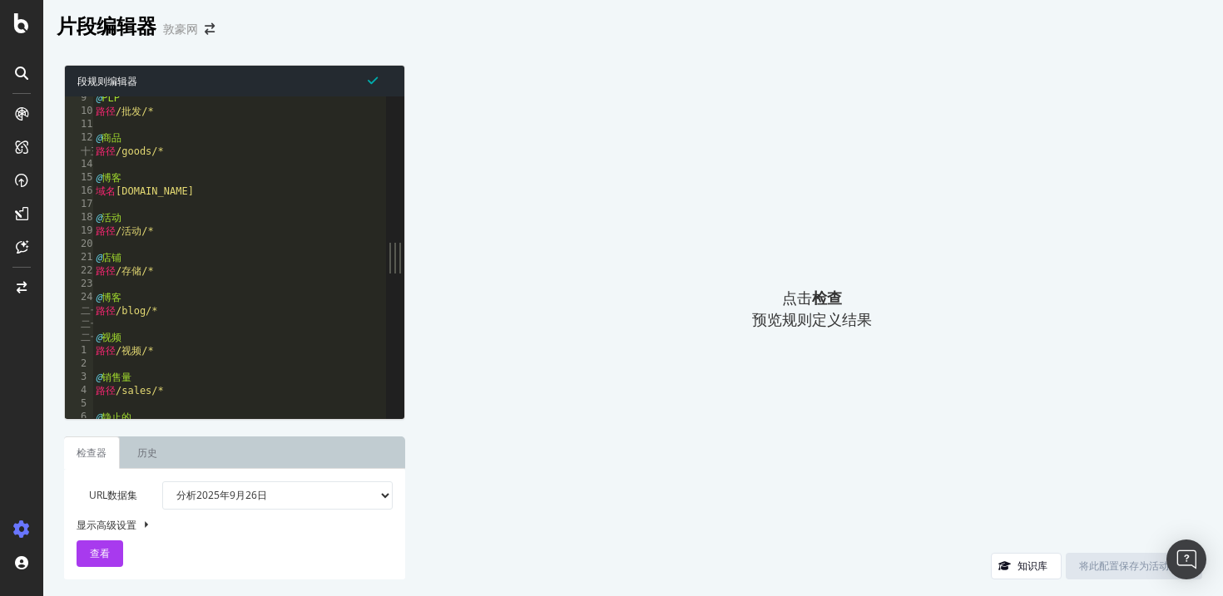
click at [143, 522] on button at bounding box center [145, 525] width 13 height 18
select select "5000"
select select "100"
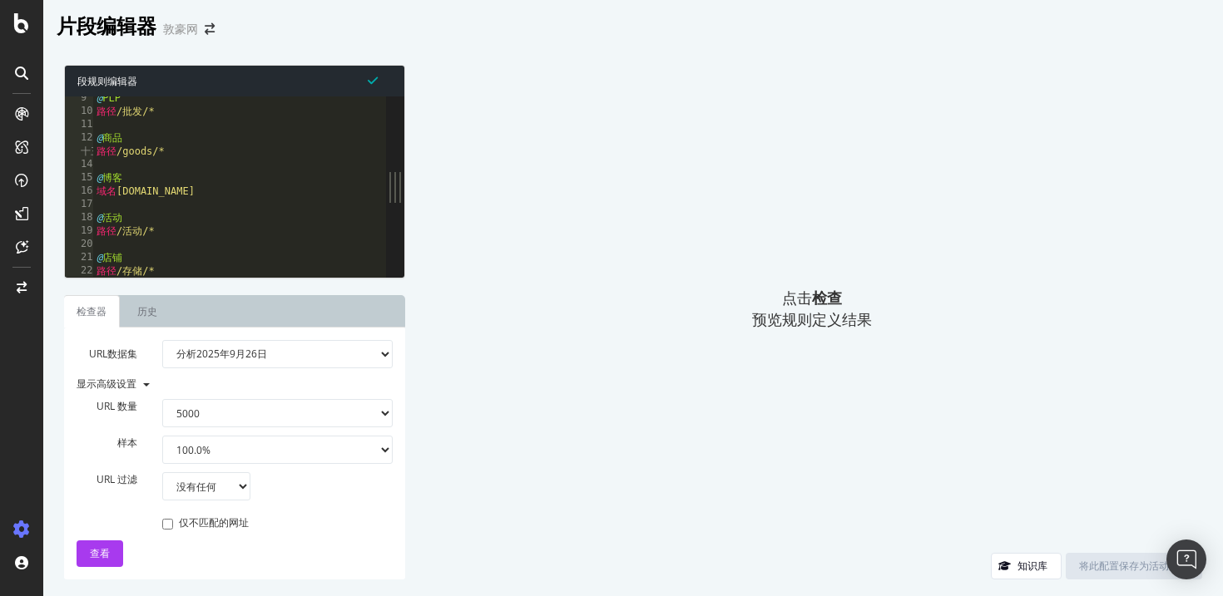
click at [329, 407] on select "100 500 1000 5000" at bounding box center [277, 413] width 231 height 28
click at [235, 481] on select "没有任何 等于 不等于 开头为 不是以 结尾为 不会结束于 包含 不包含" at bounding box center [206, 486] width 89 height 28
click at [231, 494] on select "没有任何 等于 不等于 开头为 不是以 结尾为 不会结束于 包含 不包含" at bounding box center [206, 486] width 89 height 28
select select "contains"
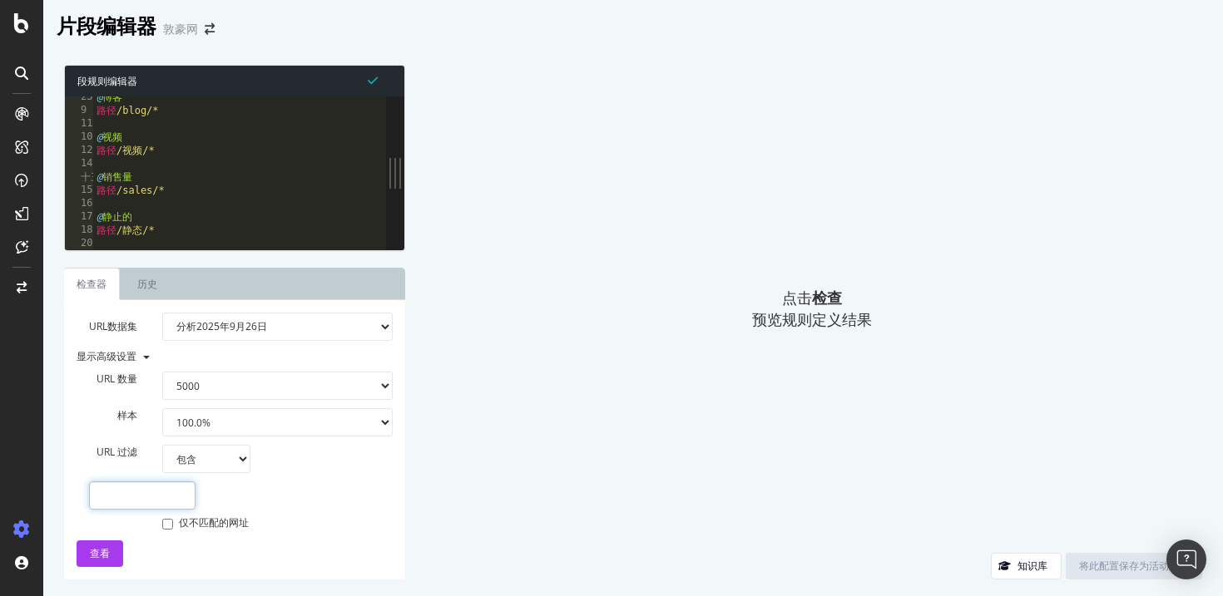
click at [166, 500] on input "text" at bounding box center [142, 496] width 106 height 28
type input "goods"
click at [116, 560] on button "查看" at bounding box center [100, 554] width 47 height 27
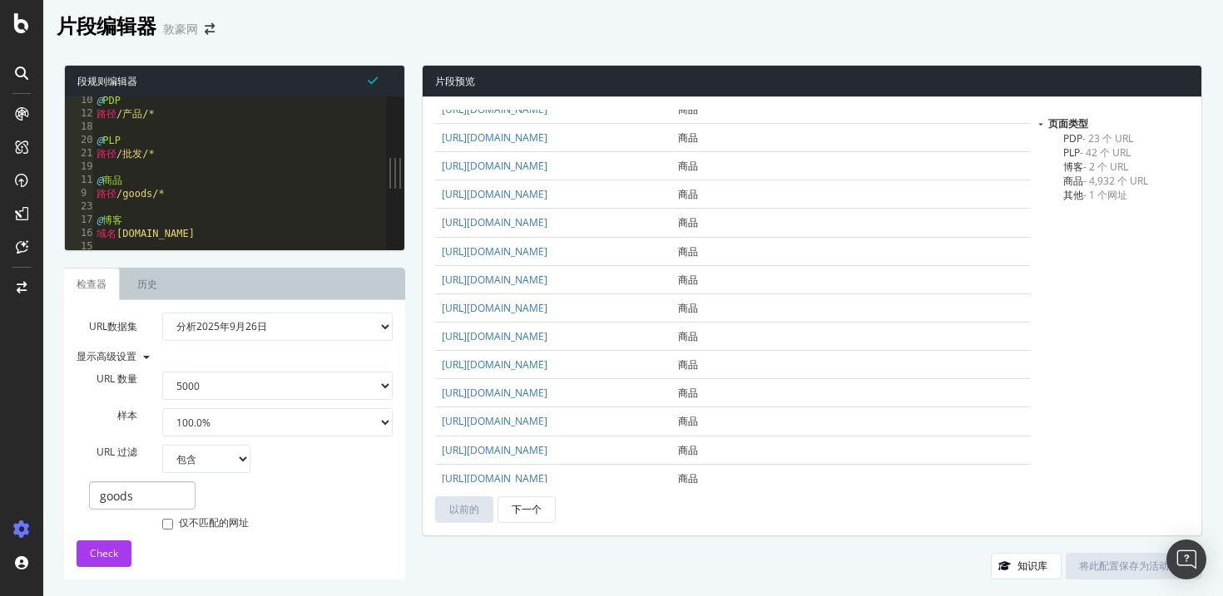
scroll to position [2526, 0]
click at [345, 384] on select "100 500 1000 5000" at bounding box center [277, 386] width 231 height 28
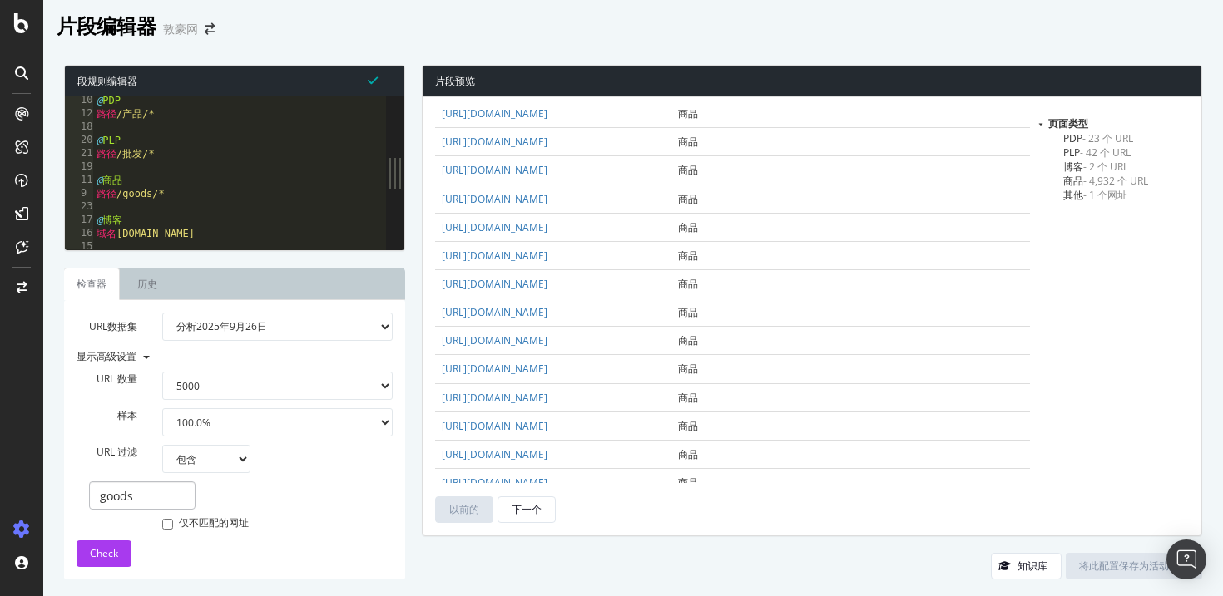
scroll to position [0, 0]
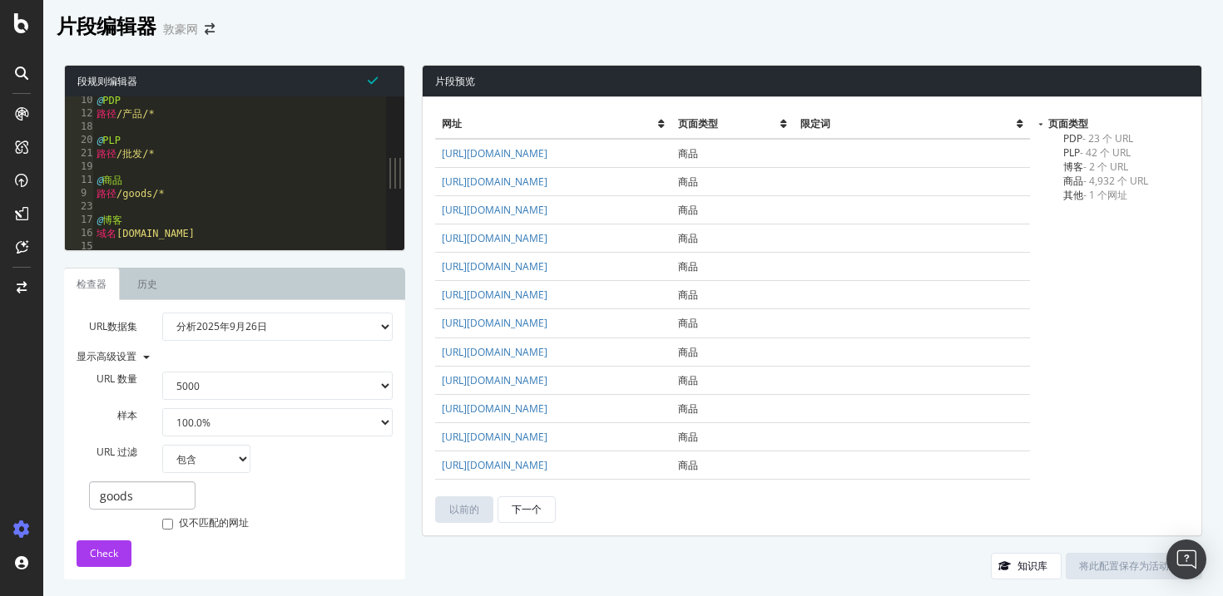
click at [26, 73] on icon at bounding box center [21, 73] width 13 height 13
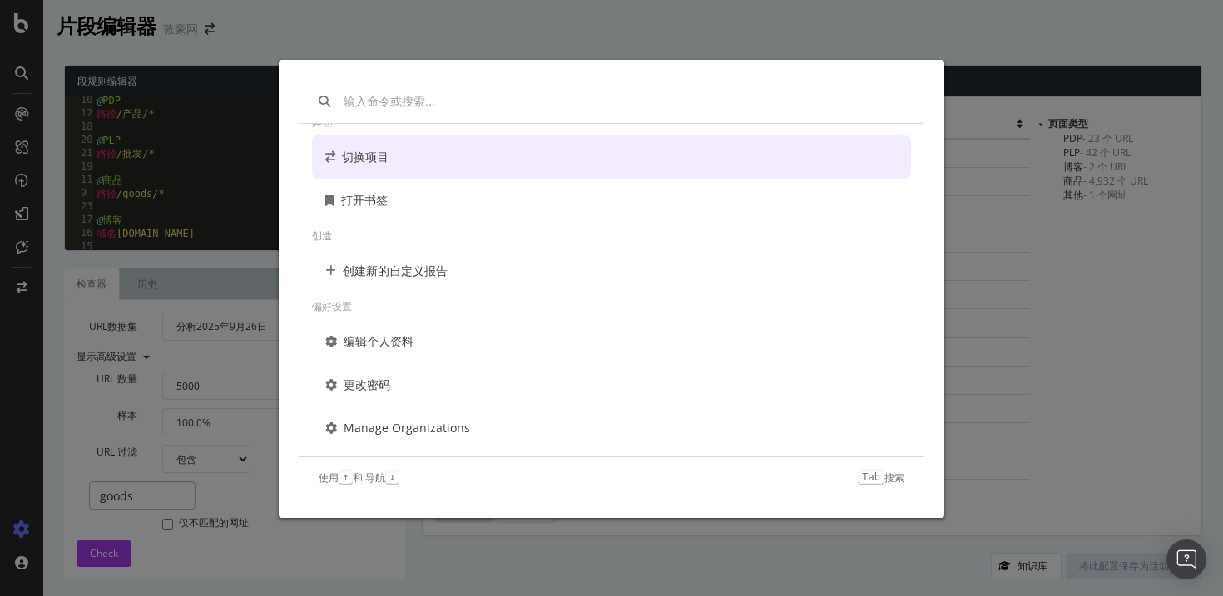
scroll to position [120, 0]
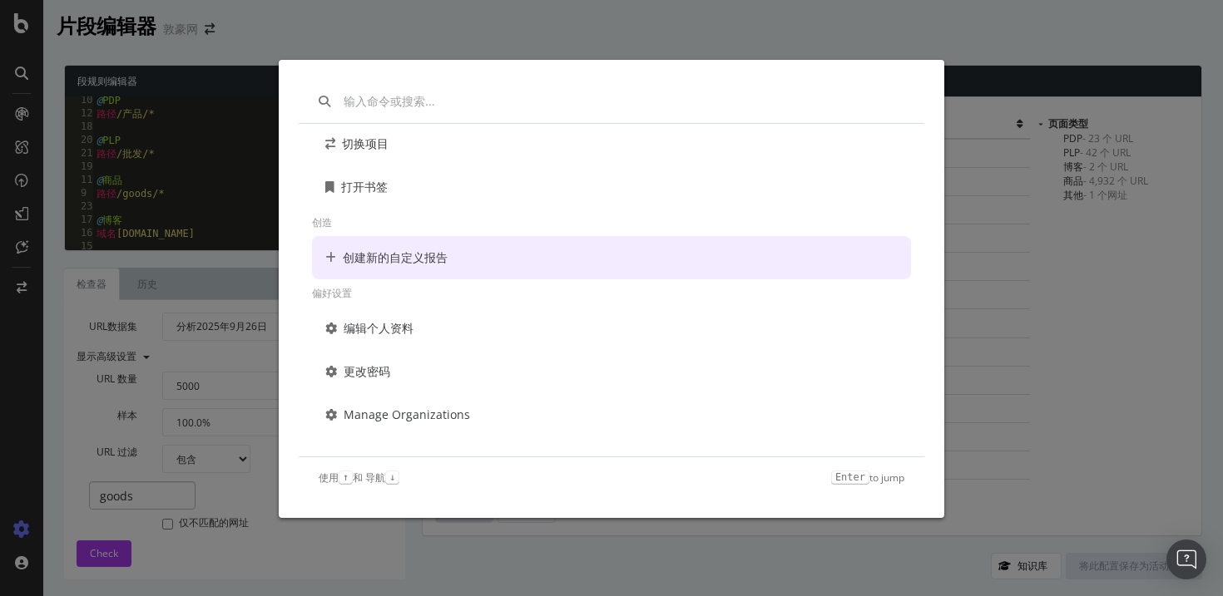
click at [21, 125] on div "其他 切换项目 打开书签 创造 创建新的自定义报告 偏好设置 编辑个人资料 更改密码 Manage Organizations 使用 ↑ 和 导航 ↓ Ent…" at bounding box center [611, 298] width 1223 height 596
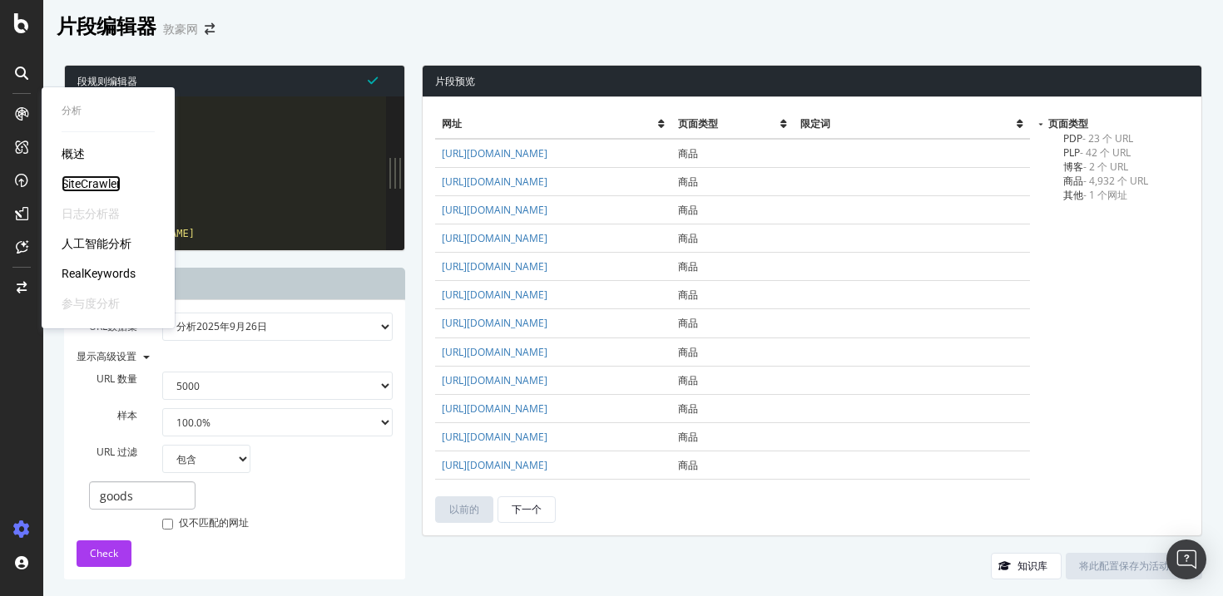
click at [105, 181] on font "SiteCrawler" at bounding box center [91, 183] width 59 height 13
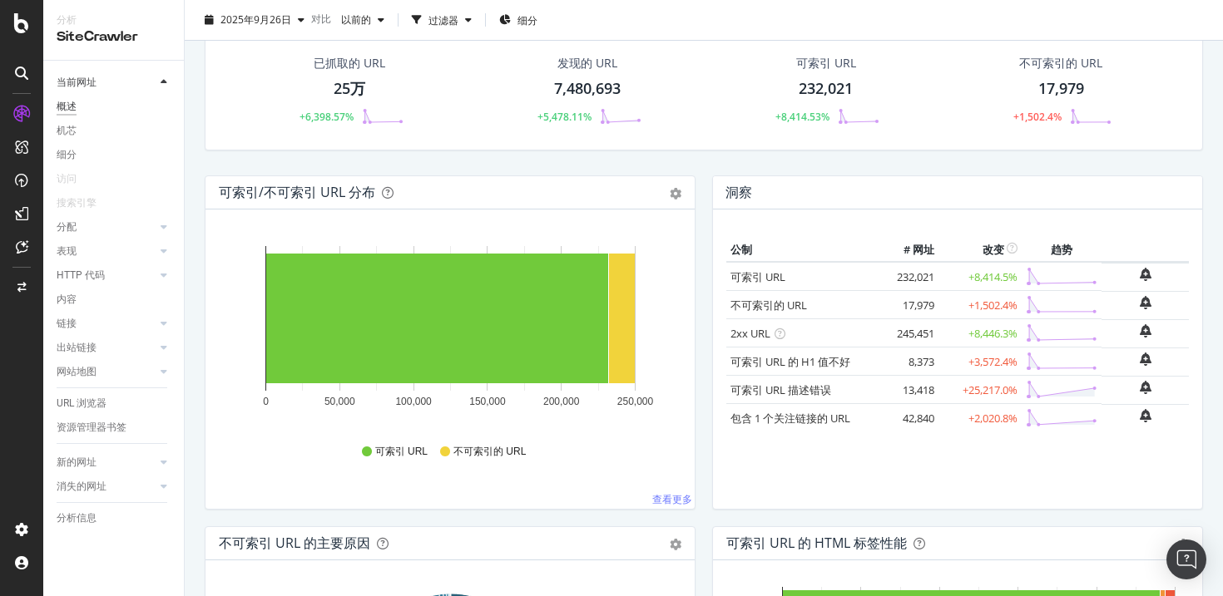
scroll to position [82, 0]
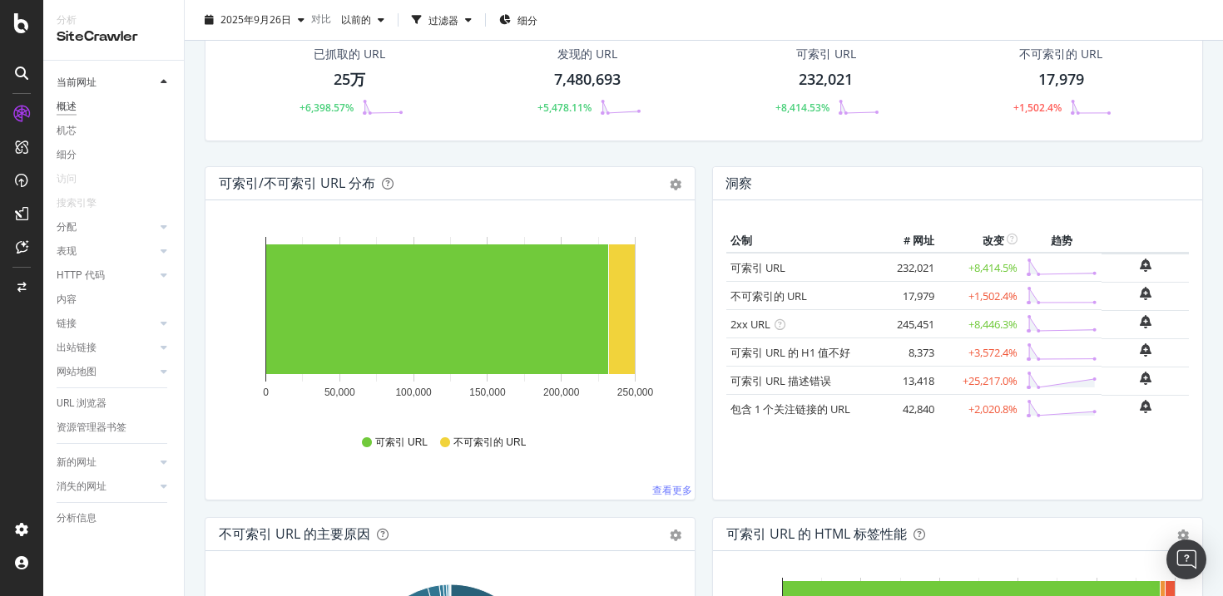
drag, startPoint x: 887, startPoint y: 328, endPoint x: 938, endPoint y: 336, distance: 52.2
click at [938, 336] on tr "2xx URL 245,451 +8,446.3%" at bounding box center [957, 324] width 462 height 28
drag, startPoint x: 891, startPoint y: 265, endPoint x: 1021, endPoint y: 258, distance: 130.8
click at [1021, 258] on tr "可索引 URL 232,021 +8,414.5%" at bounding box center [957, 267] width 462 height 29
drag, startPoint x: 872, startPoint y: 323, endPoint x: 1019, endPoint y: 331, distance: 147.4
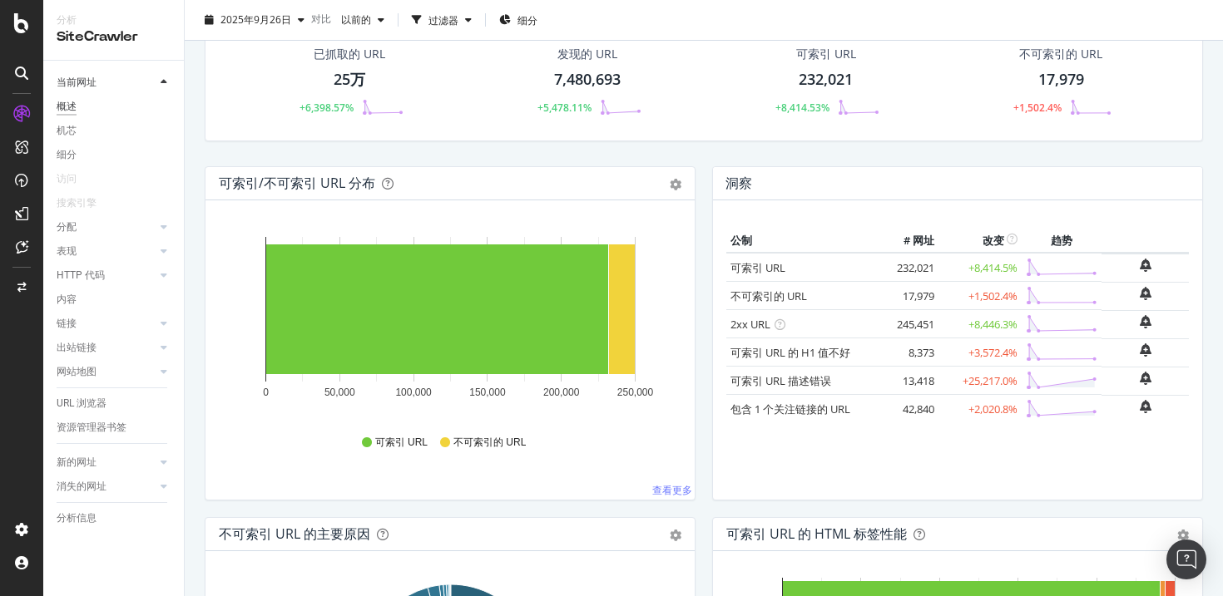
click at [1019, 331] on tr "2xx URL 245,451 +8,446.3%" at bounding box center [957, 324] width 462 height 28
click at [885, 286] on td "17,979" at bounding box center [905, 296] width 67 height 28
drag, startPoint x: 886, startPoint y: 291, endPoint x: 1052, endPoint y: 284, distance: 166.5
click at [1052, 284] on tr "不可索引的 URL 17,979 +1,502.4%" at bounding box center [957, 296] width 462 height 28
click at [1020, 486] on div "公制 # 网址 改变 趋势 可索引 URL 232,021 +8,414.5% 不可索引的 URL 17,979 +1,502.4%" at bounding box center [957, 356] width 462 height 259
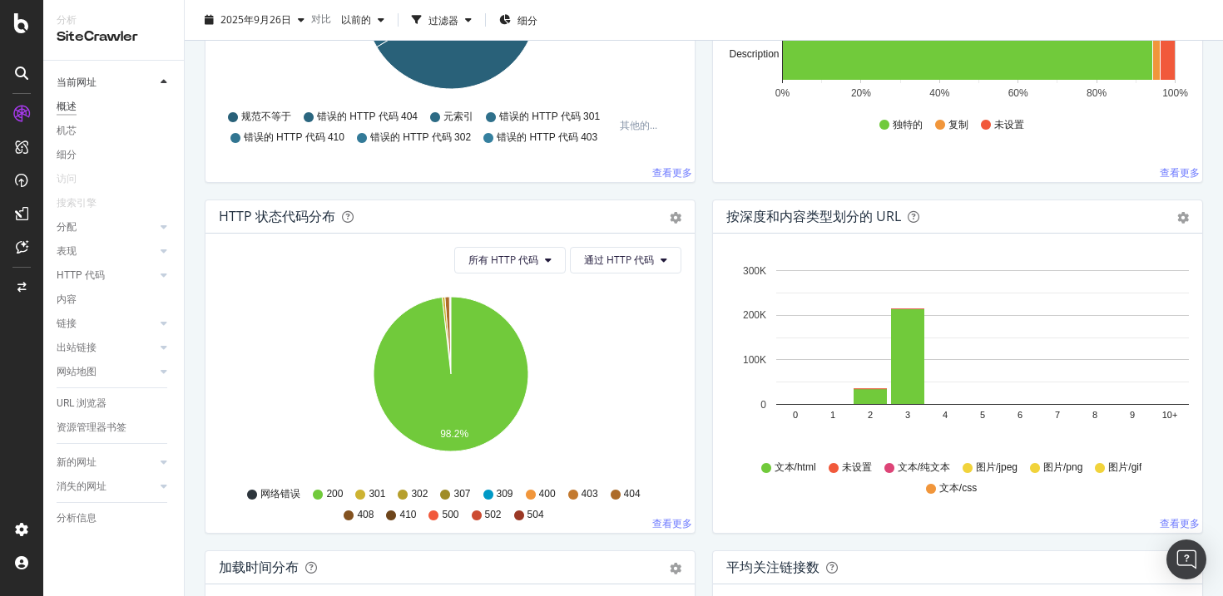
scroll to position [753, 0]
